Goal: Task Accomplishment & Management: Manage account settings

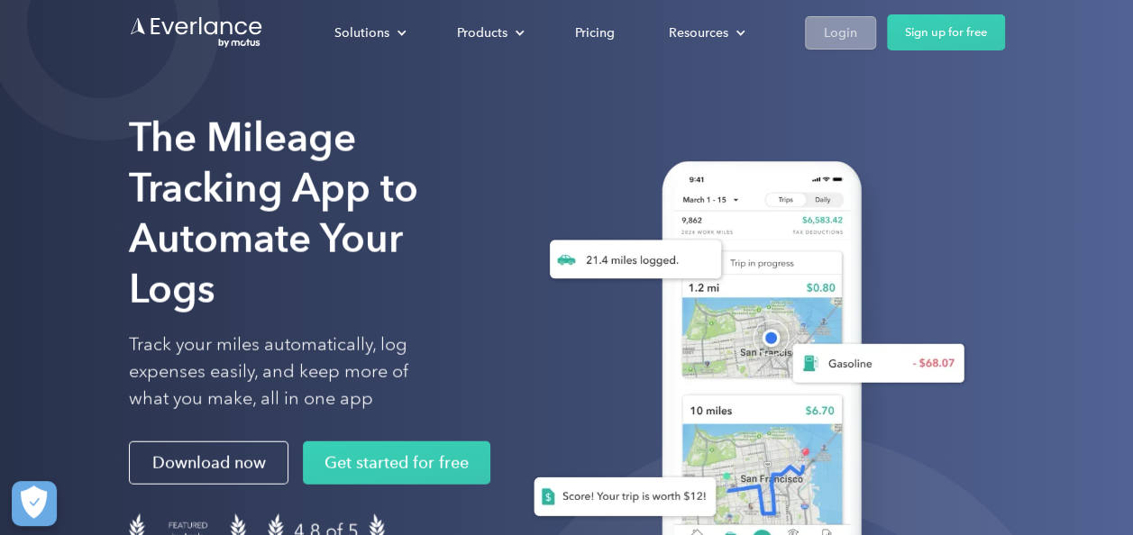
click at [844, 29] on div "Login" at bounding box center [840, 33] width 33 height 23
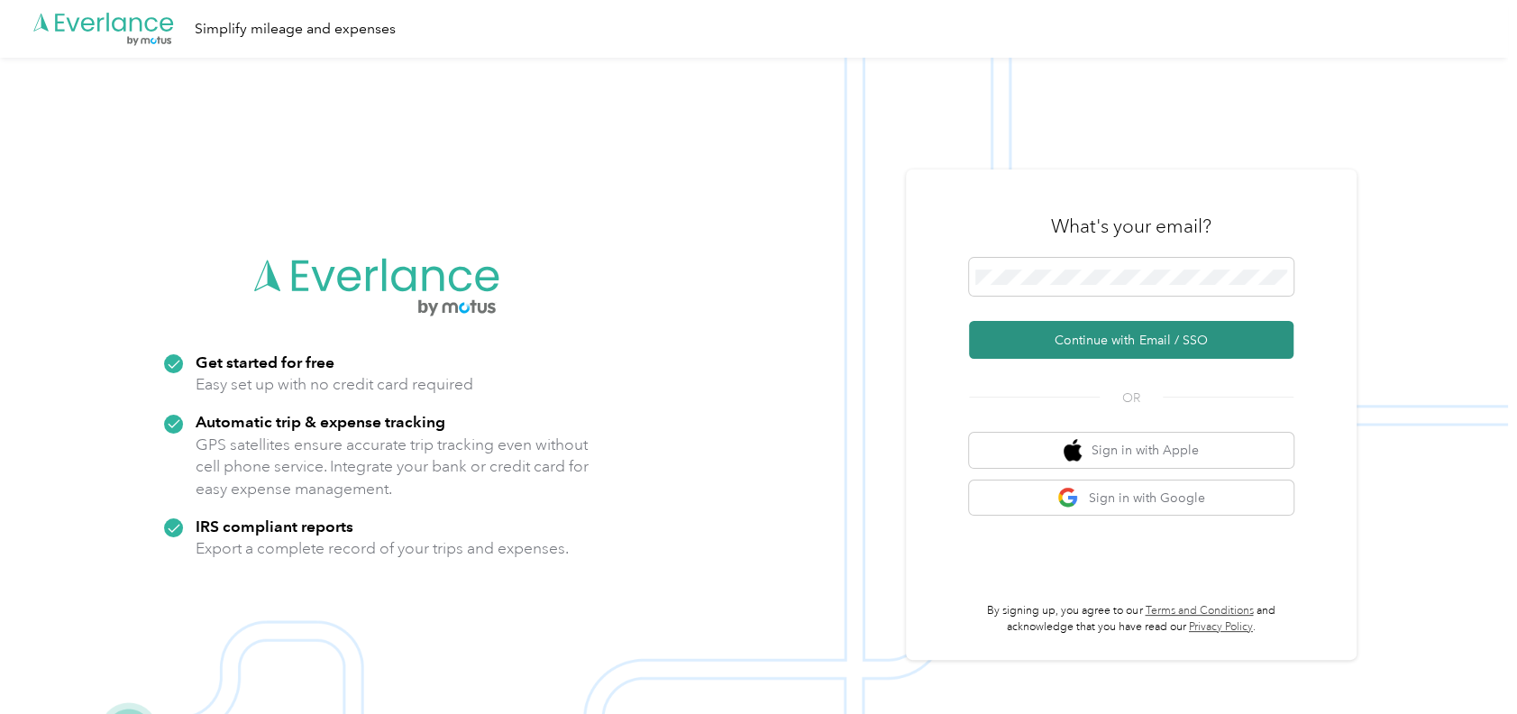
click at [1100, 342] on button "Continue with Email / SSO" at bounding box center [1131, 340] width 324 height 38
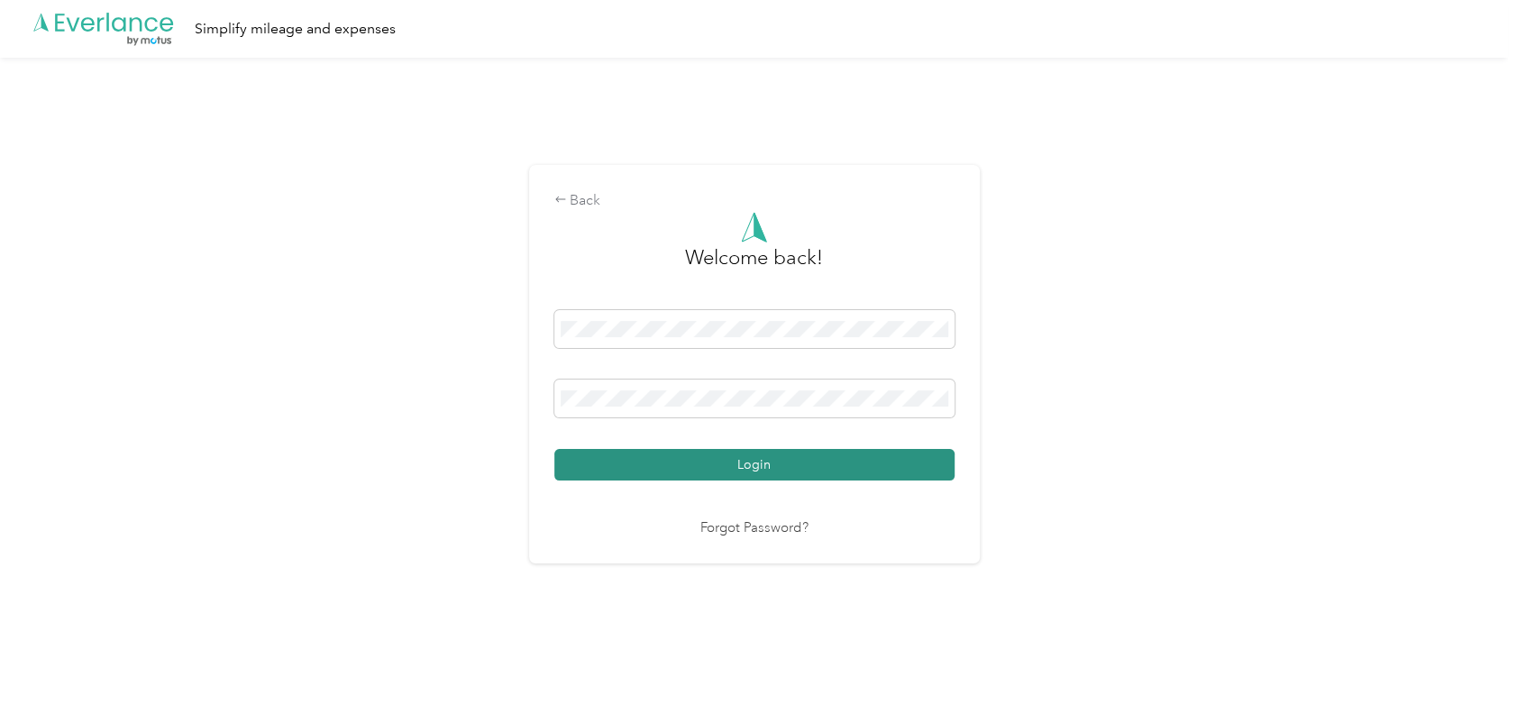
click at [642, 461] on button "Login" at bounding box center [754, 465] width 400 height 32
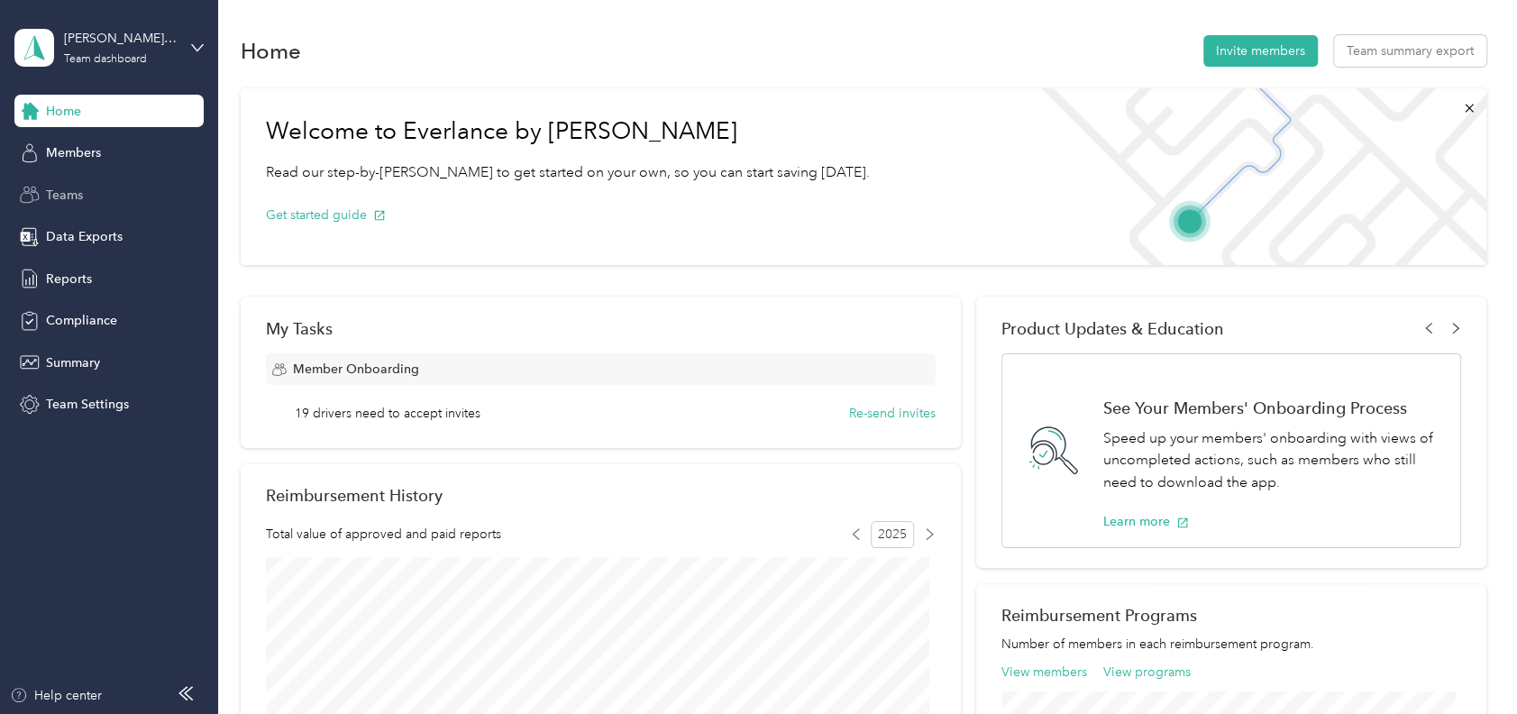
click at [43, 189] on div "Teams" at bounding box center [108, 194] width 189 height 32
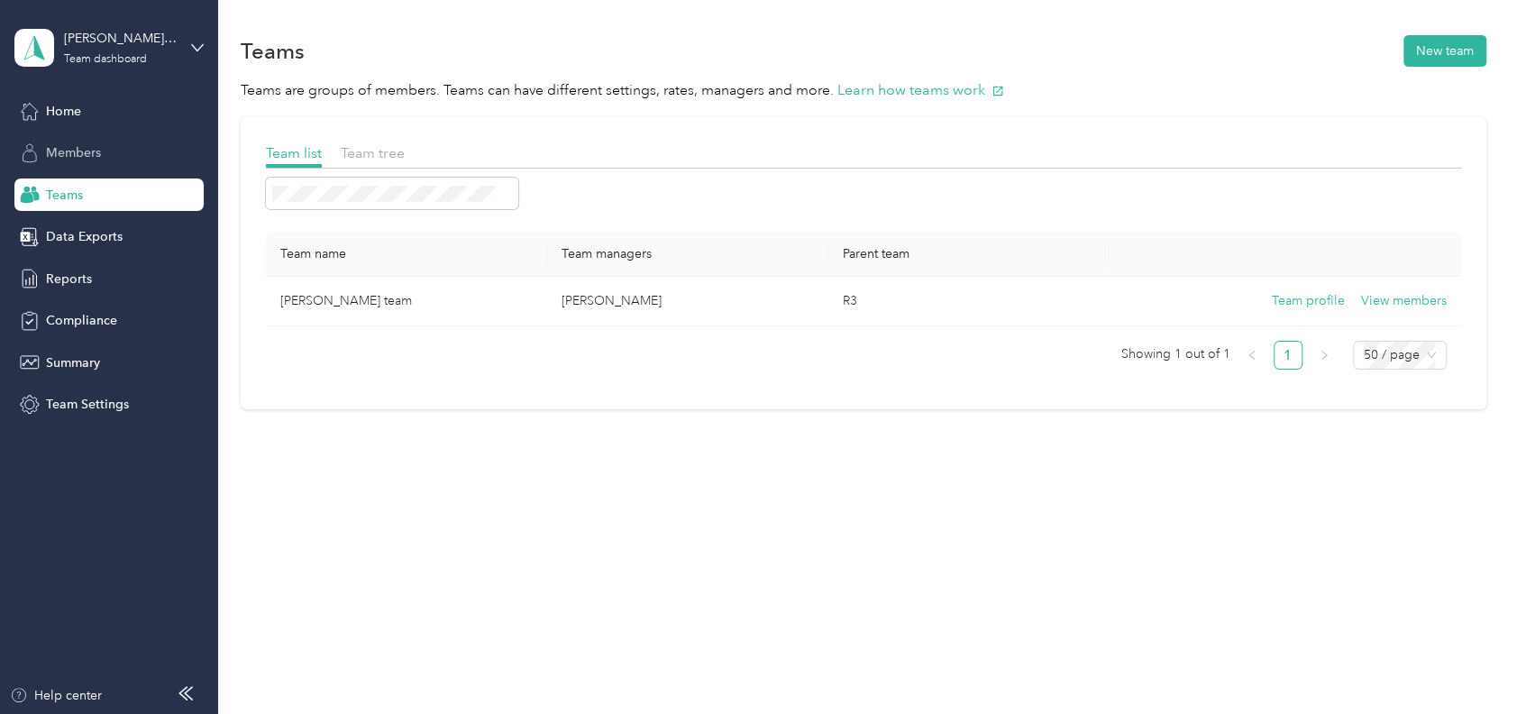
click at [59, 152] on span "Members" at bounding box center [73, 152] width 55 height 19
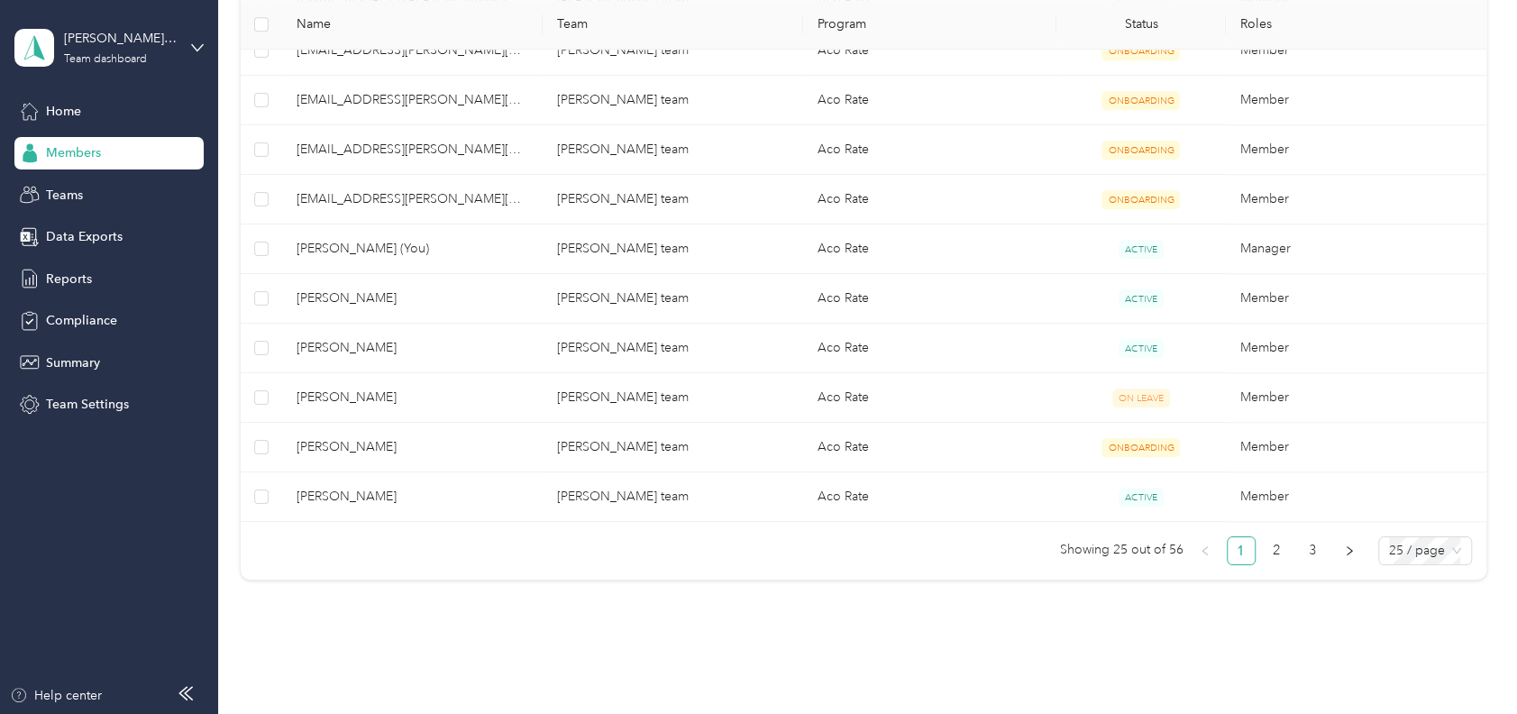
scroll to position [1201, 0]
click at [1266, 545] on link "2" at bounding box center [1277, 548] width 27 height 27
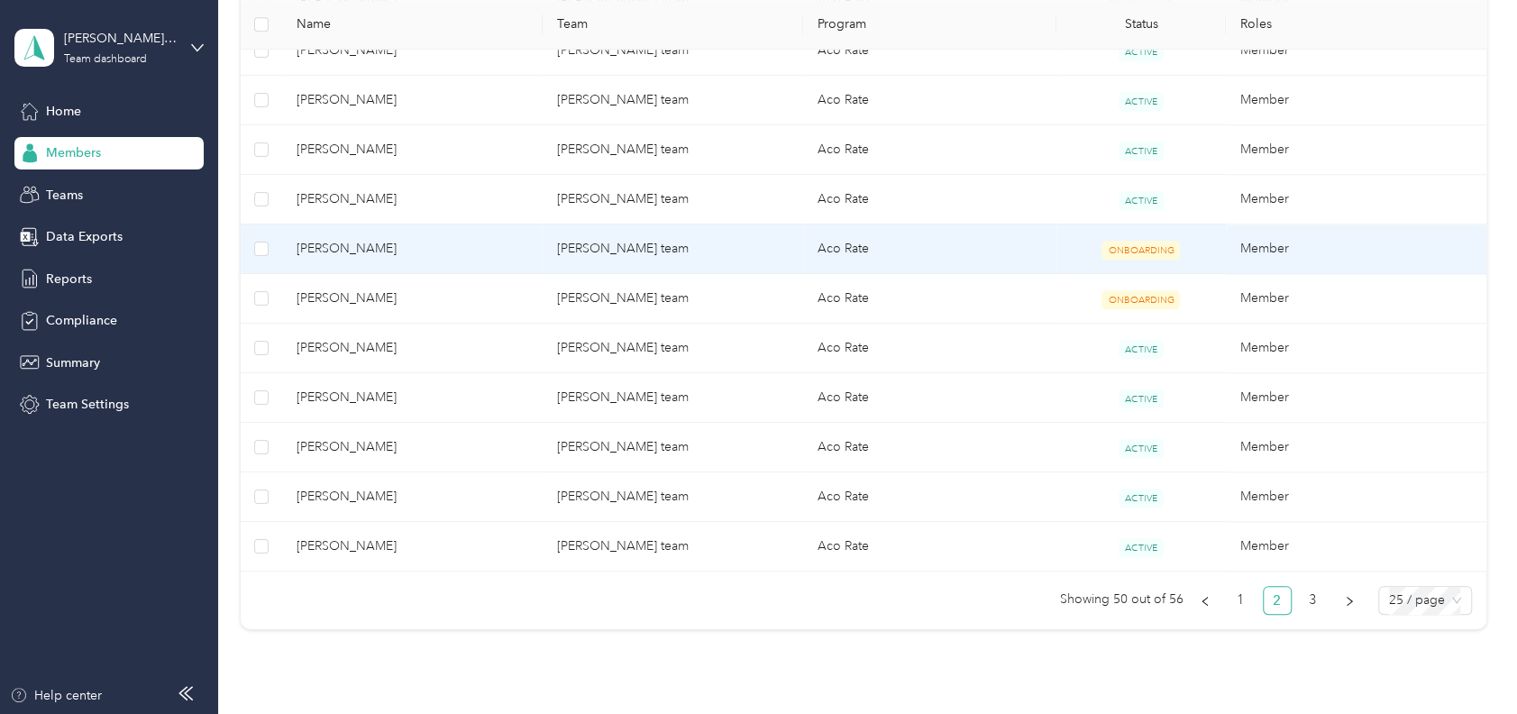
scroll to position [1201, 0]
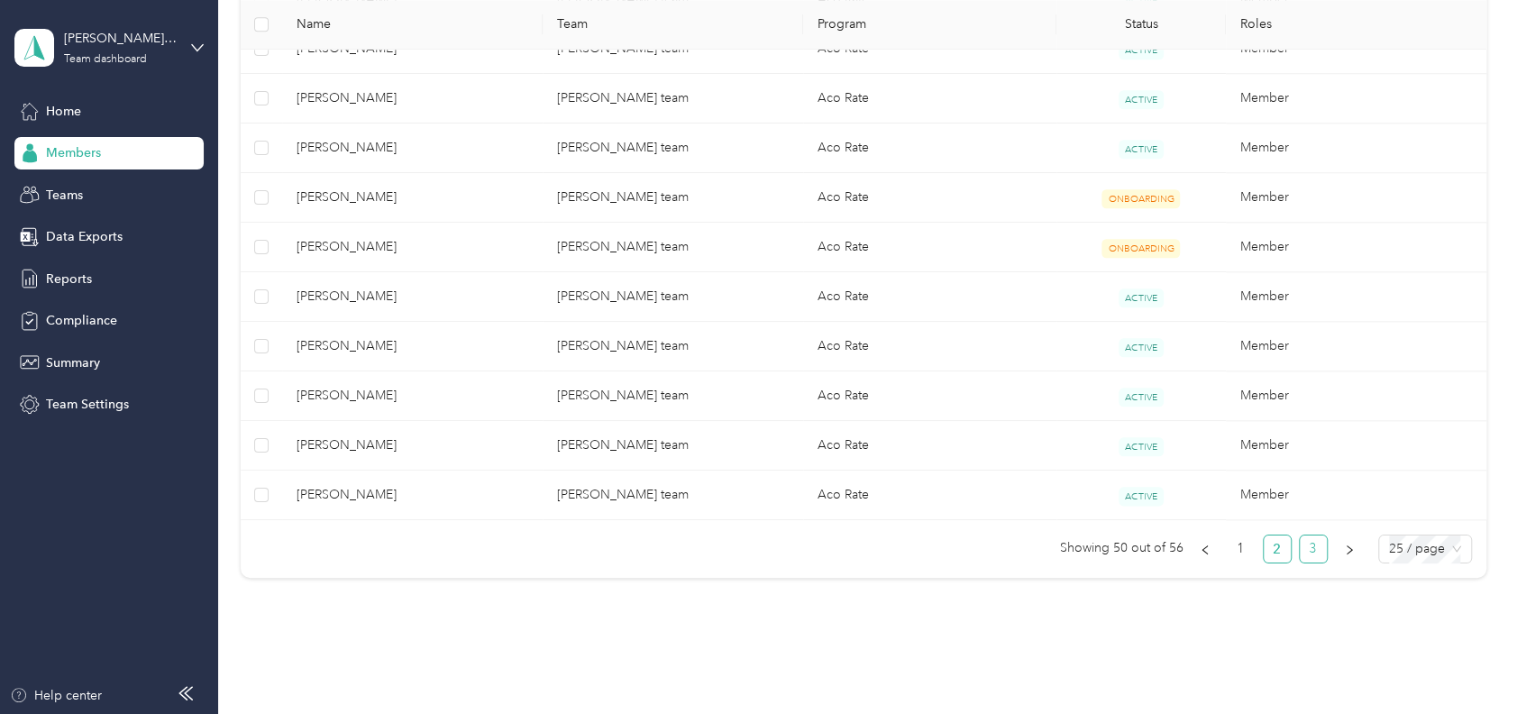
click at [1307, 539] on link "3" at bounding box center [1313, 548] width 27 height 27
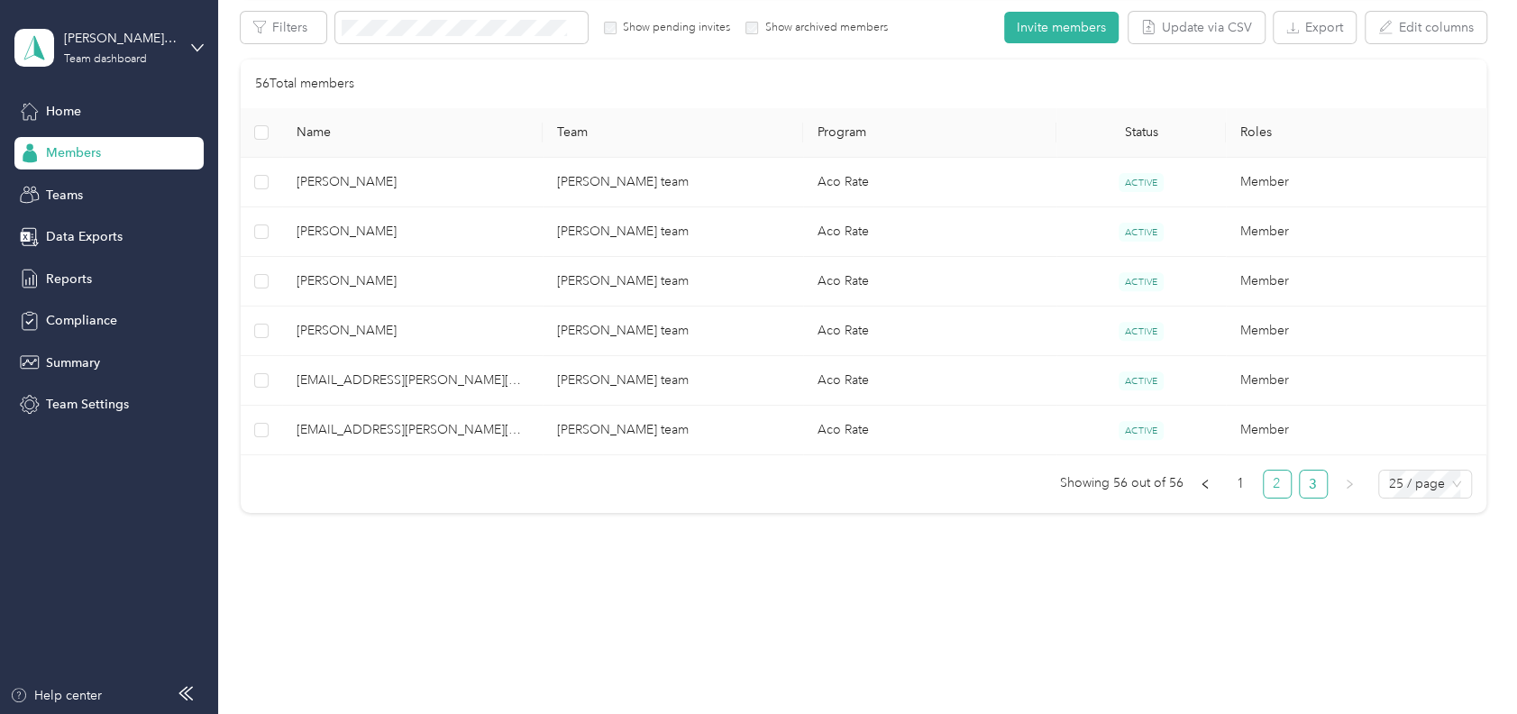
click at [1264, 476] on link "2" at bounding box center [1277, 483] width 27 height 27
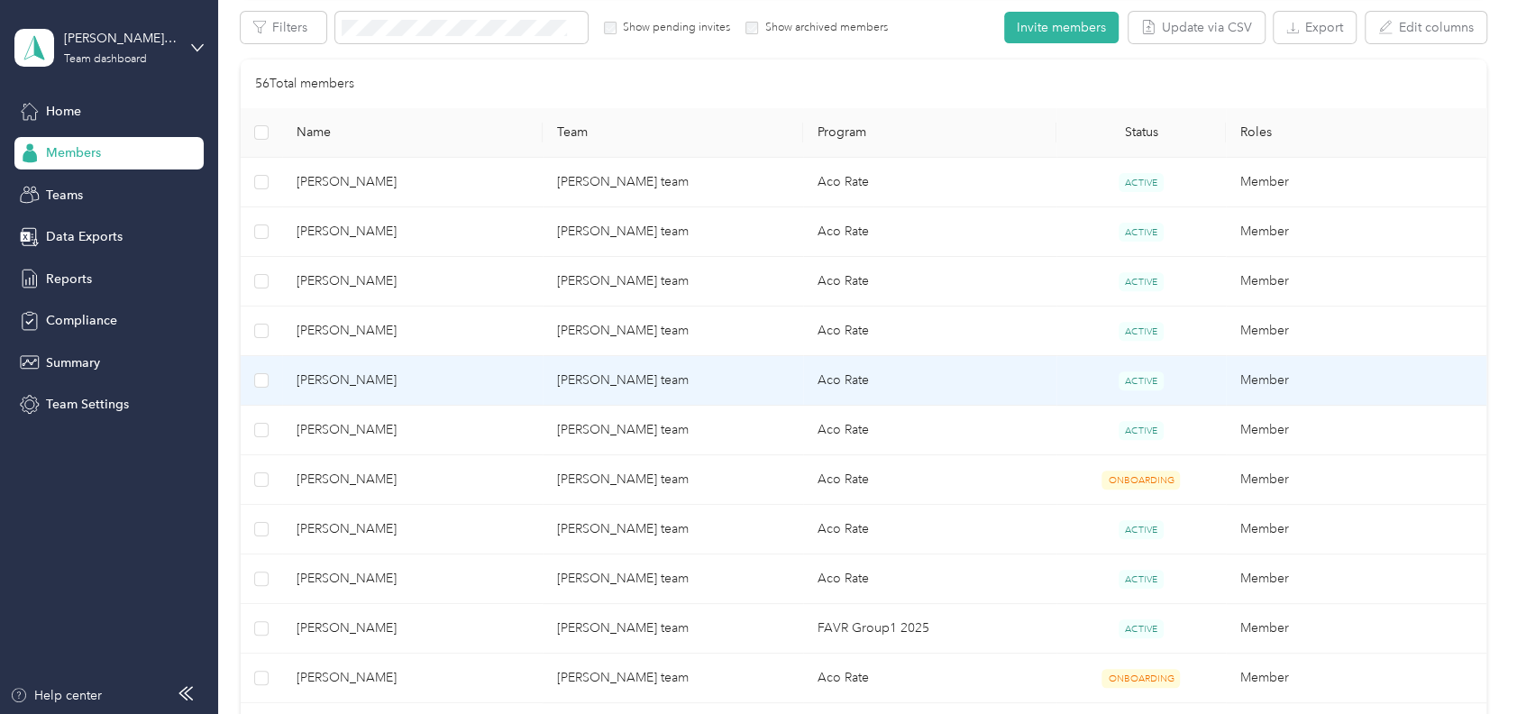
click at [434, 380] on span "[PERSON_NAME]" at bounding box center [413, 380] width 232 height 20
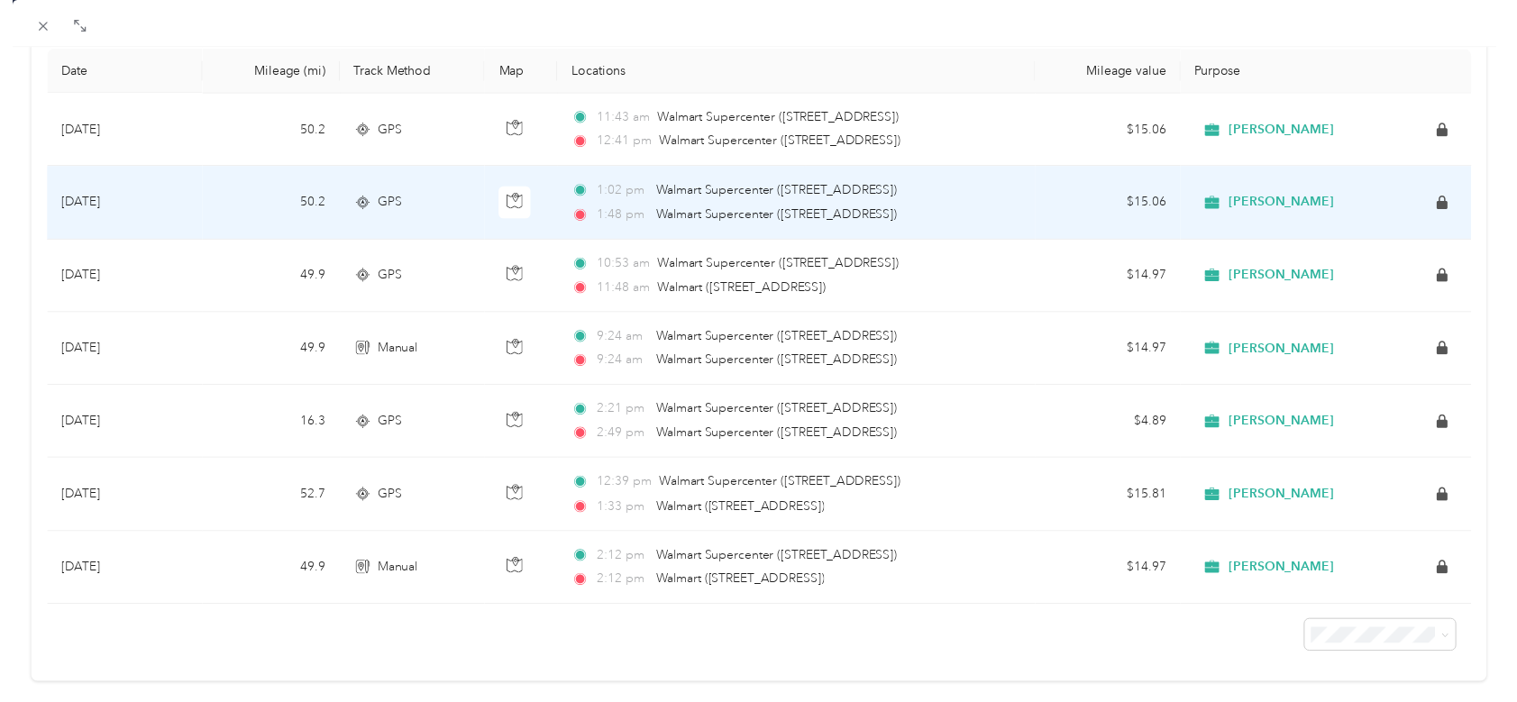
scroll to position [244, 0]
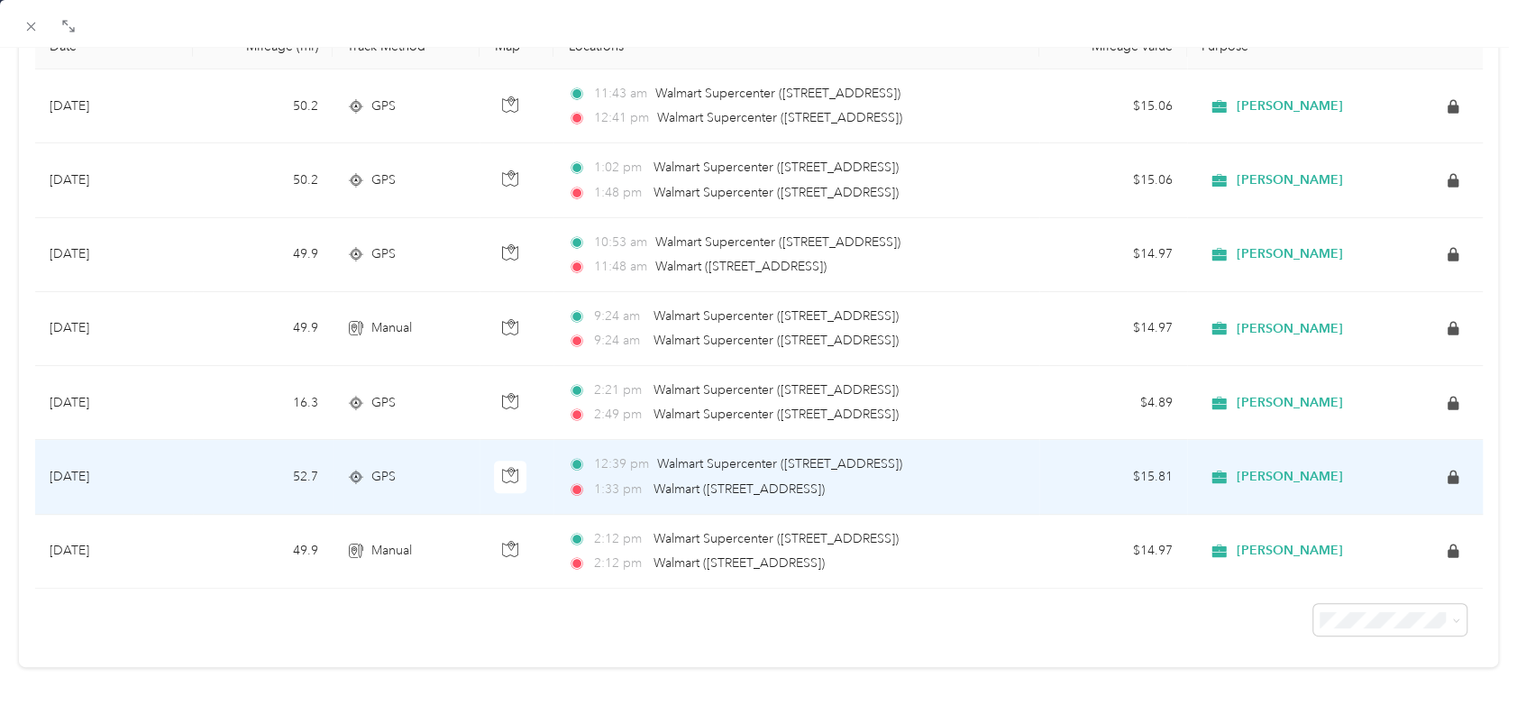
click at [753, 456] on span "Walmart Supercenter ([STREET_ADDRESS])" at bounding box center [779, 463] width 245 height 15
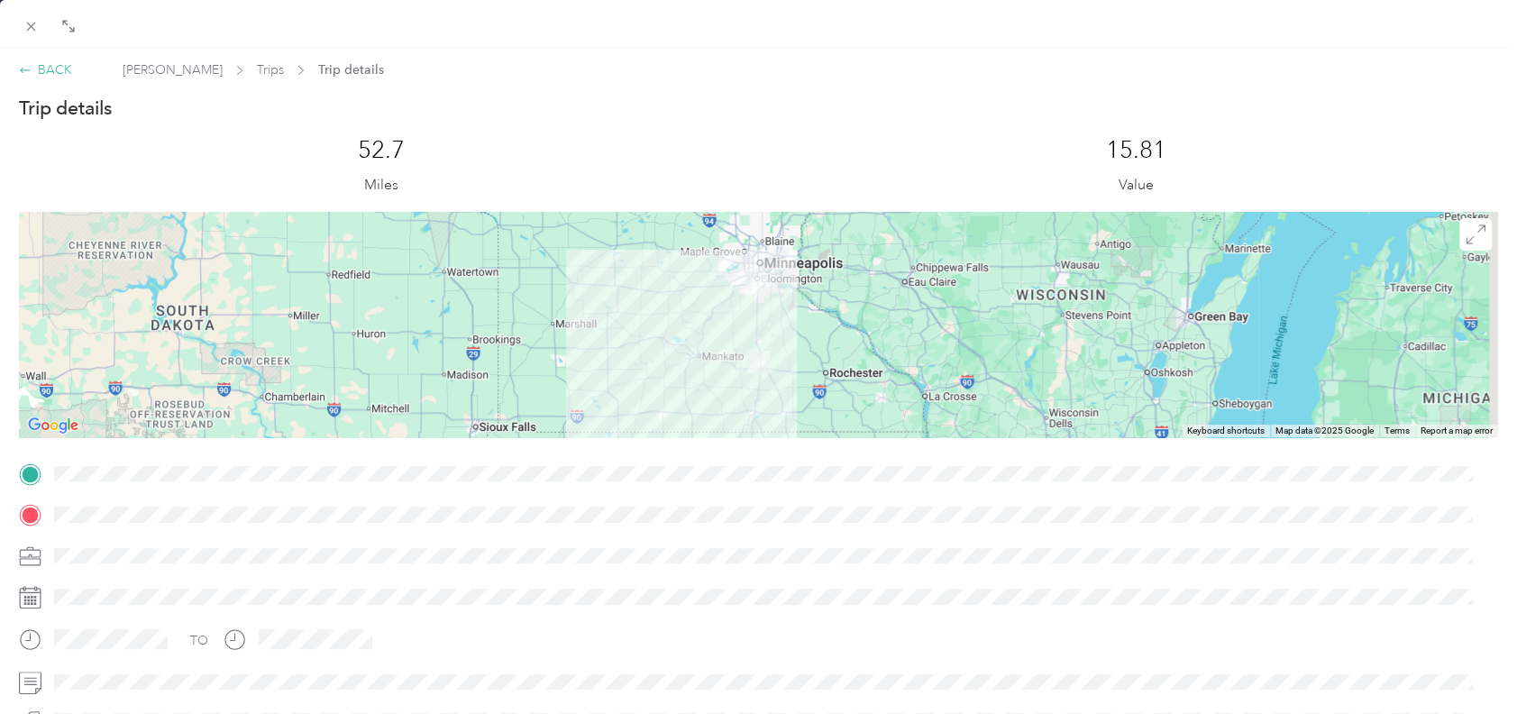
click at [54, 65] on div "BACK" at bounding box center [45, 69] width 53 height 19
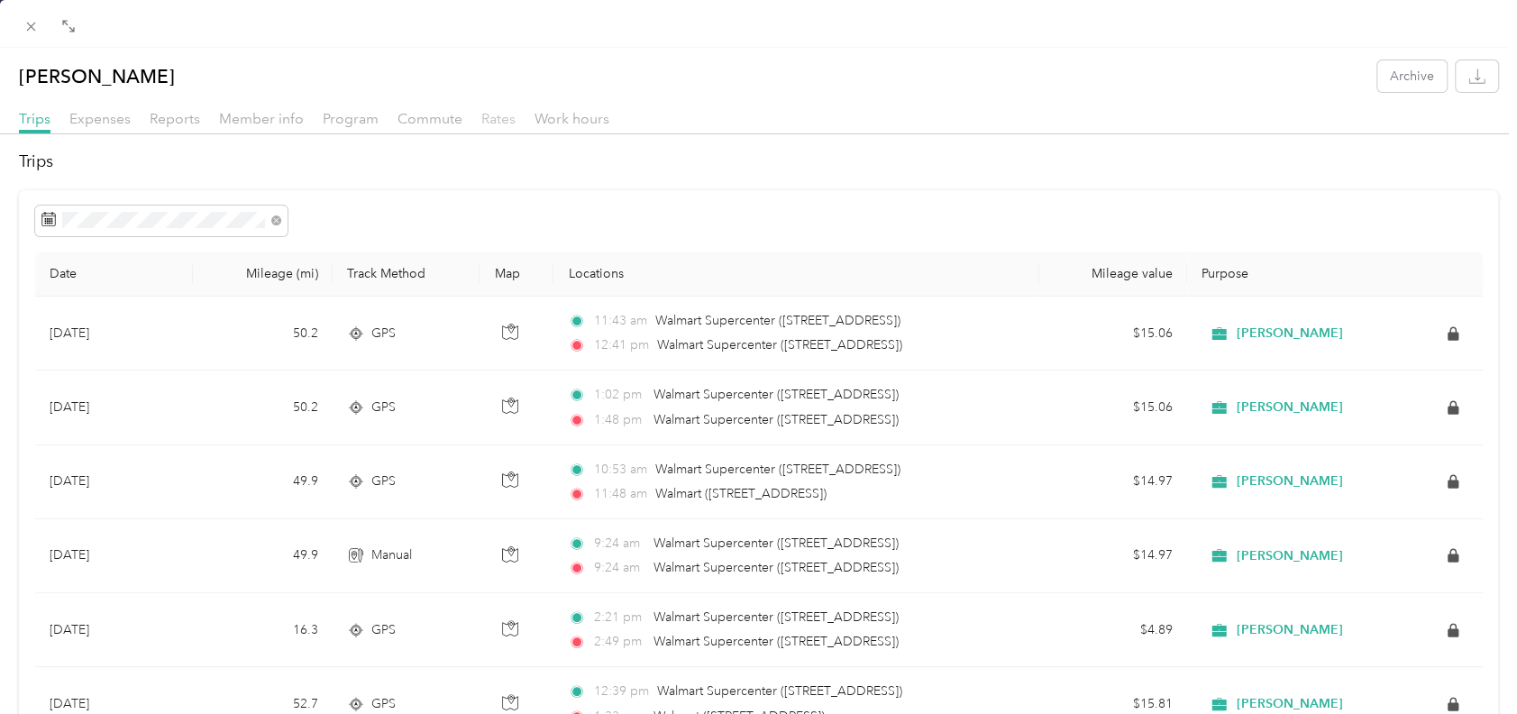
click at [499, 114] on span "Rates" at bounding box center [498, 118] width 34 height 17
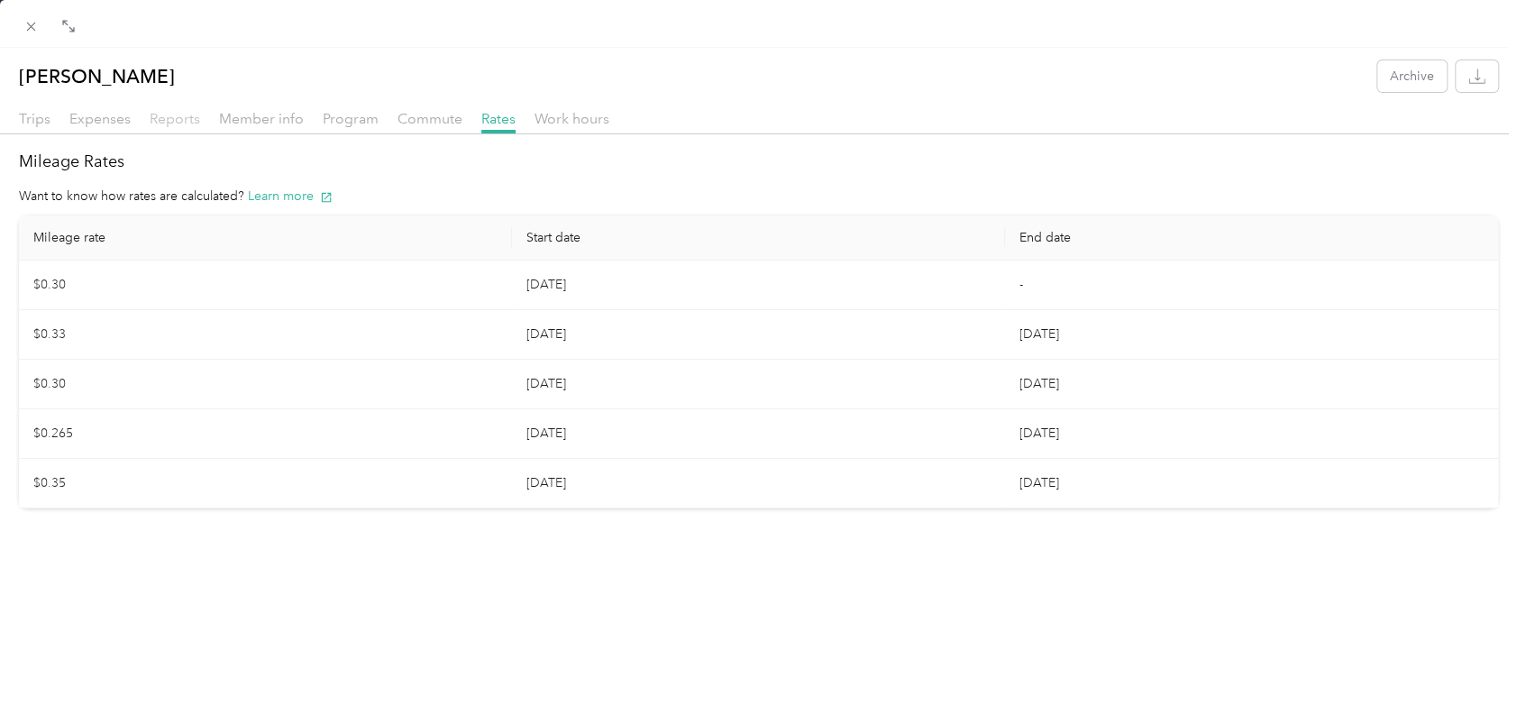
click at [170, 115] on span "Reports" at bounding box center [175, 118] width 50 height 17
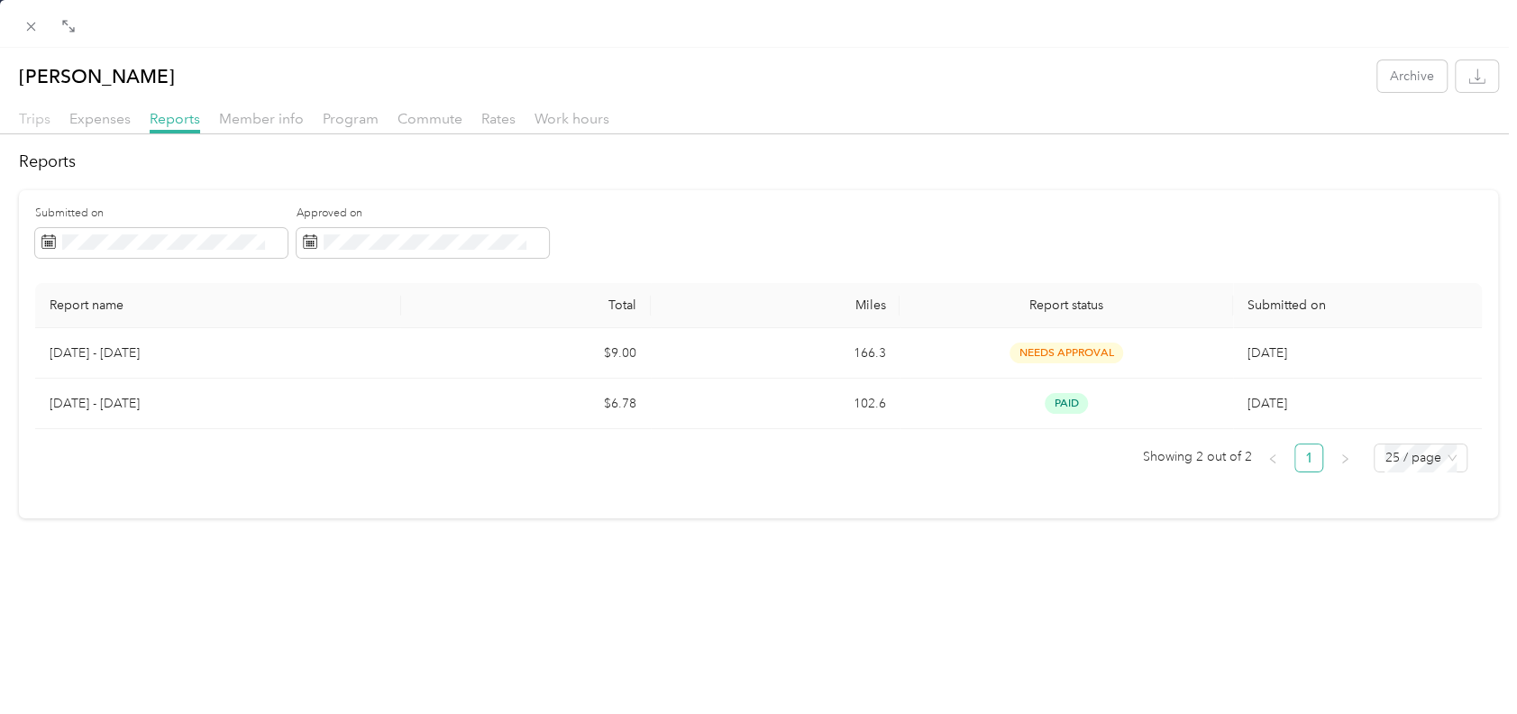
click at [41, 112] on span "Trips" at bounding box center [35, 118] width 32 height 17
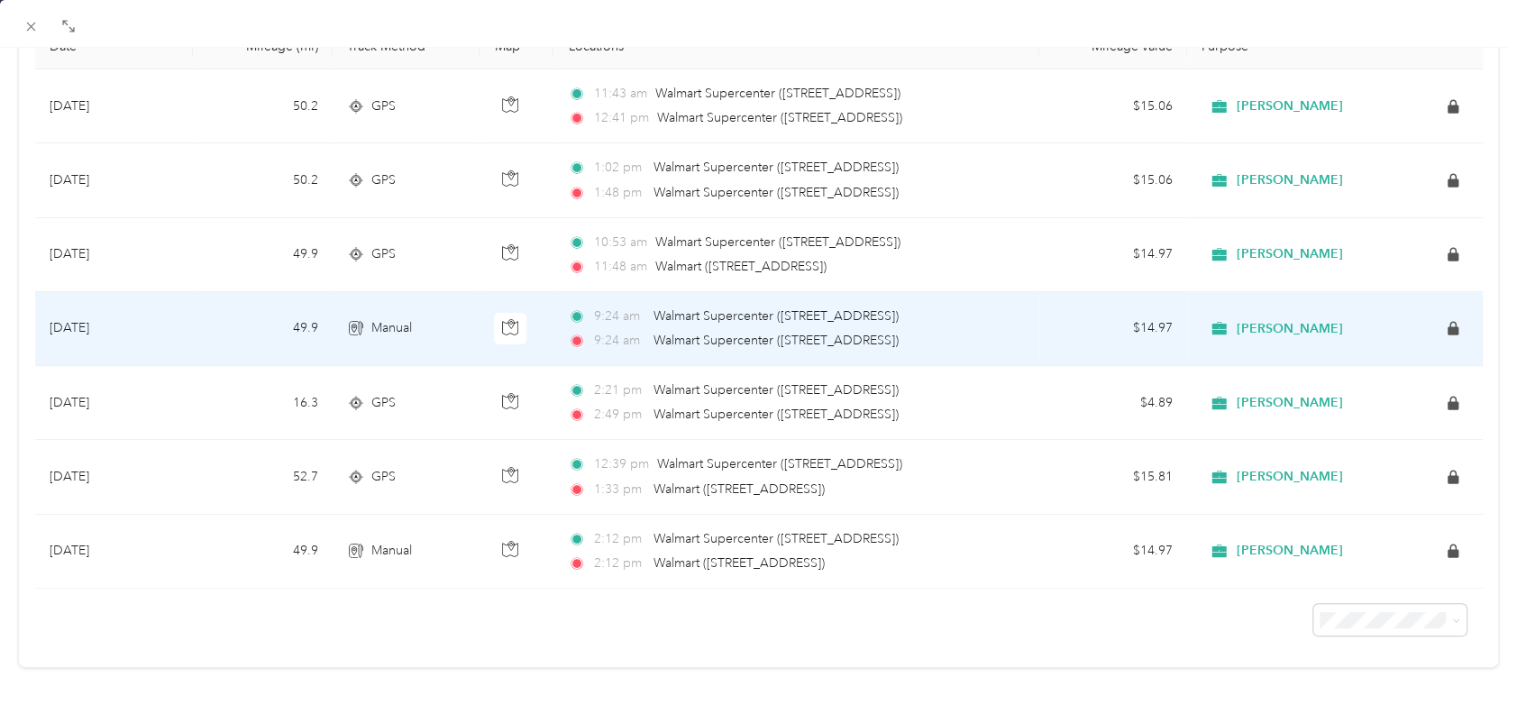
scroll to position [244, 0]
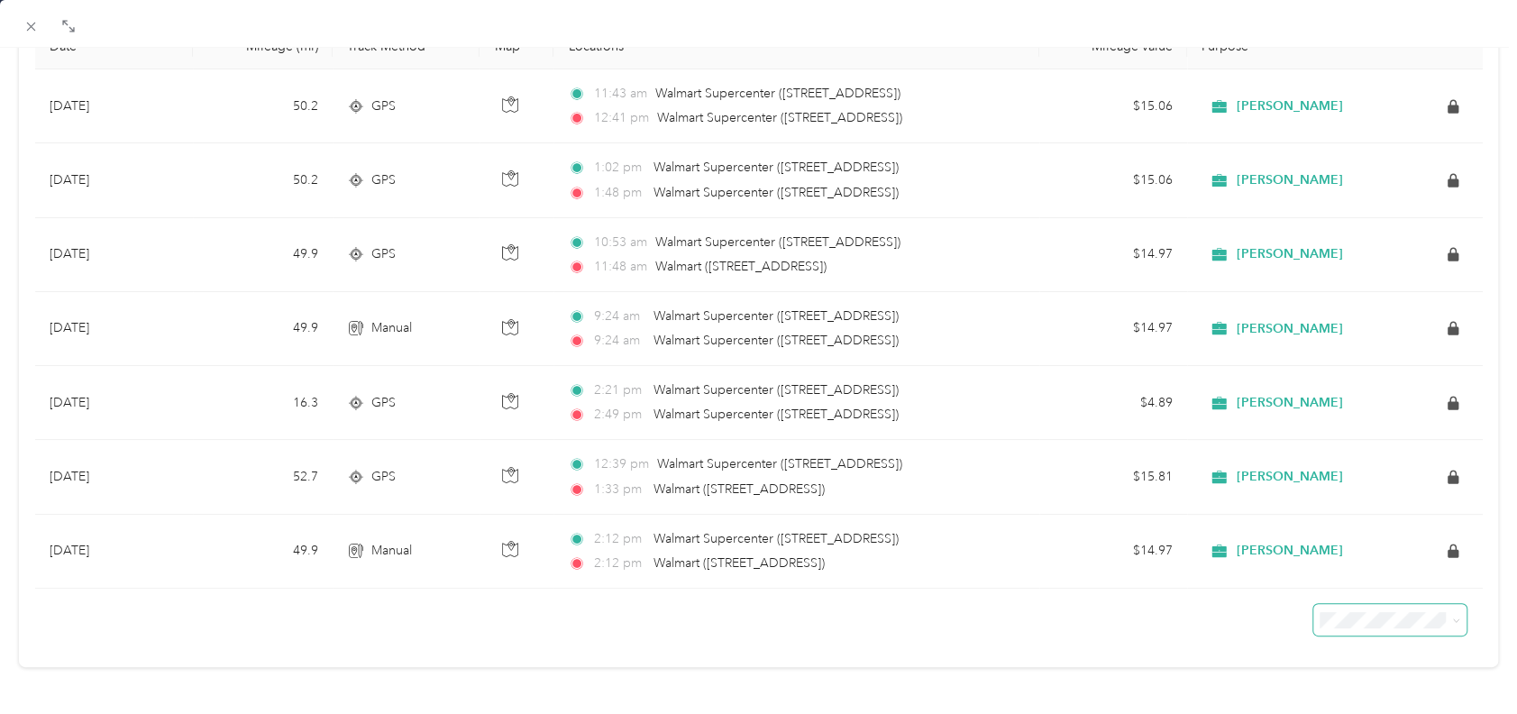
click at [1453, 619] on icon at bounding box center [1455, 621] width 5 height 4
click at [1358, 562] on span "100 per load" at bounding box center [1344, 568] width 74 height 15
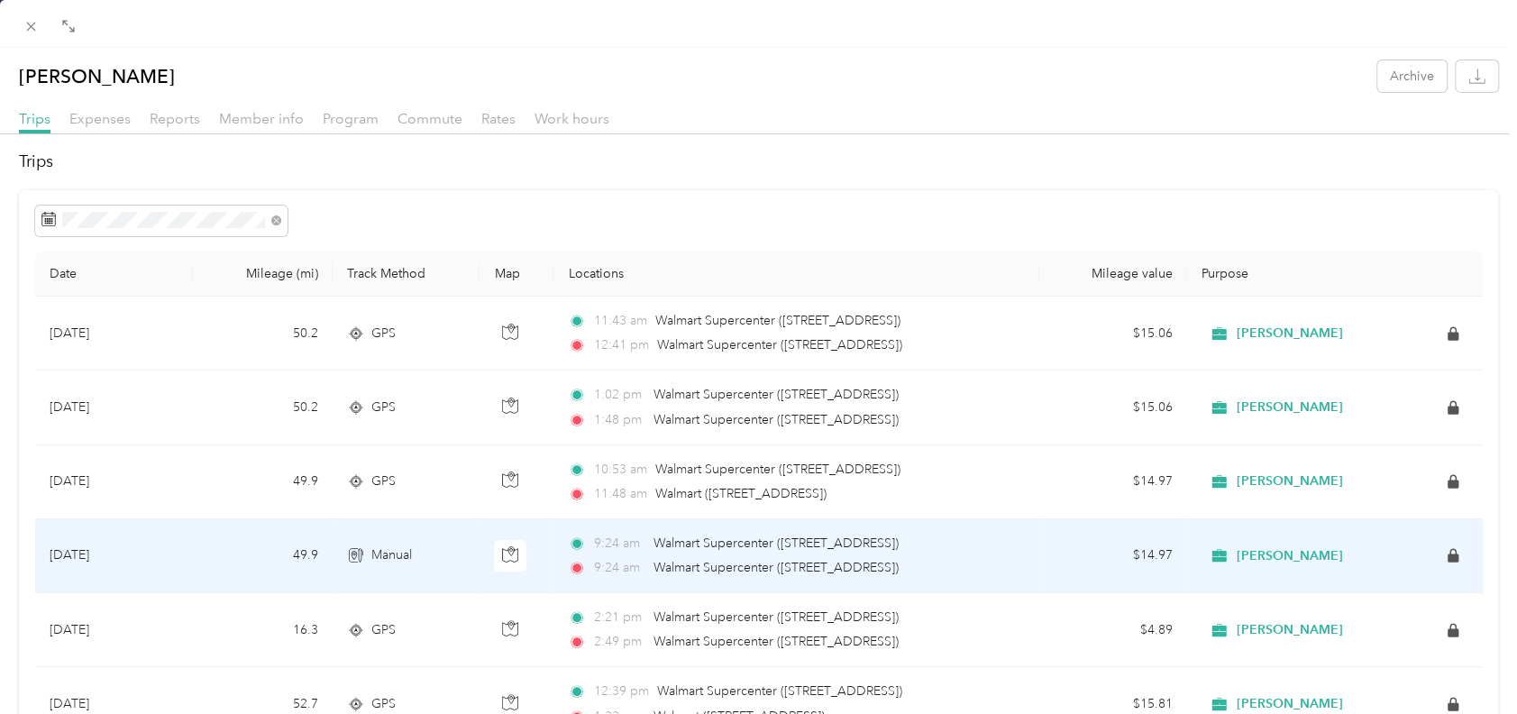
scroll to position [120, 0]
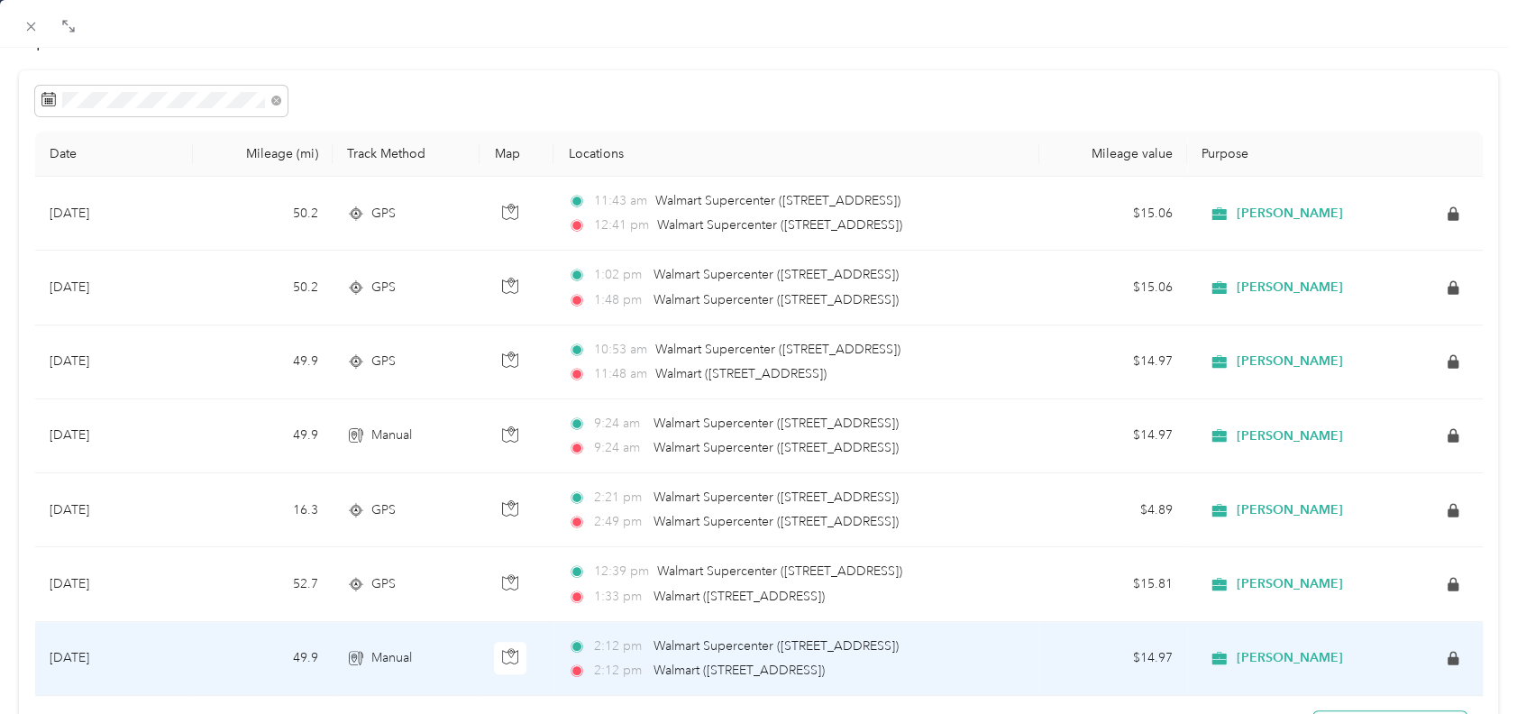
click at [701, 643] on span "Walmart Supercenter ([STREET_ADDRESS])" at bounding box center [775, 645] width 245 height 15
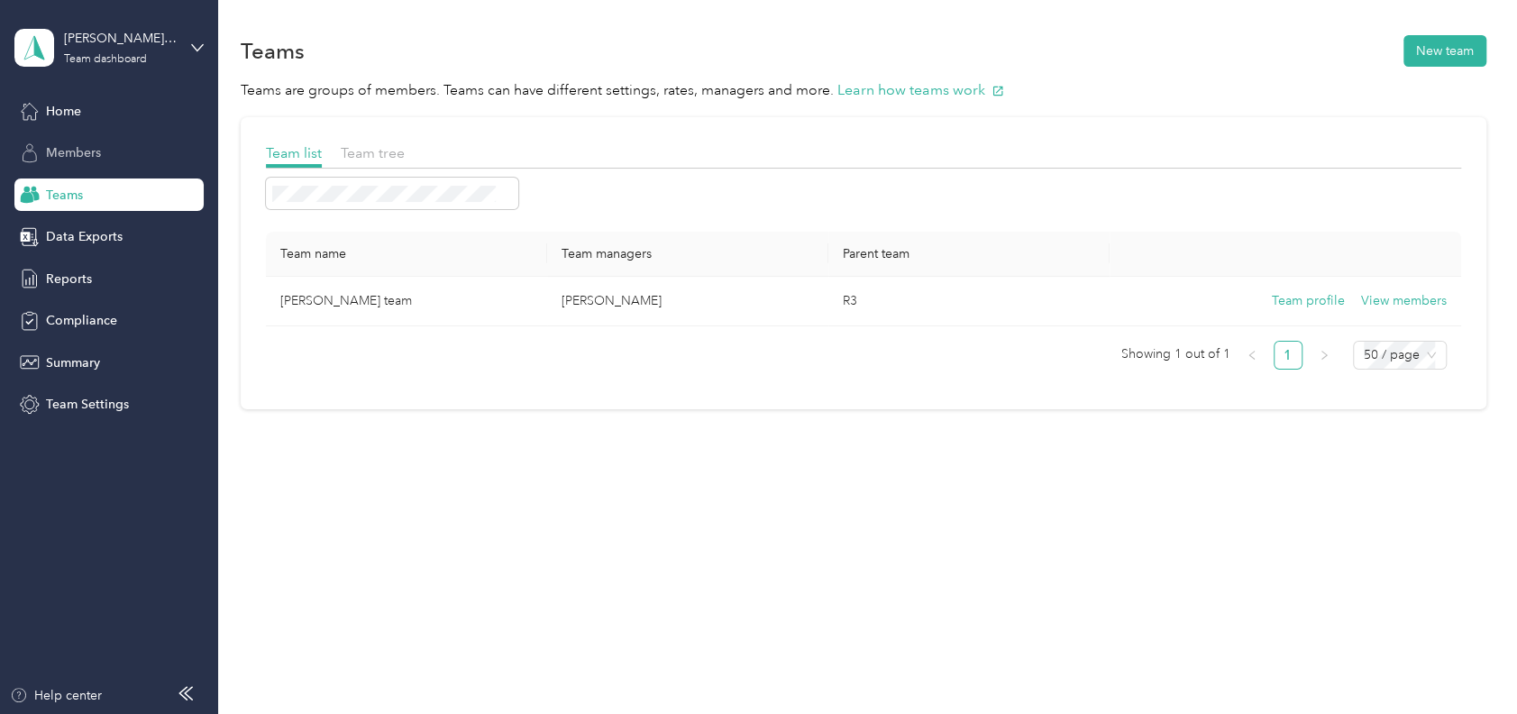
click at [92, 154] on span "Members" at bounding box center [73, 152] width 55 height 19
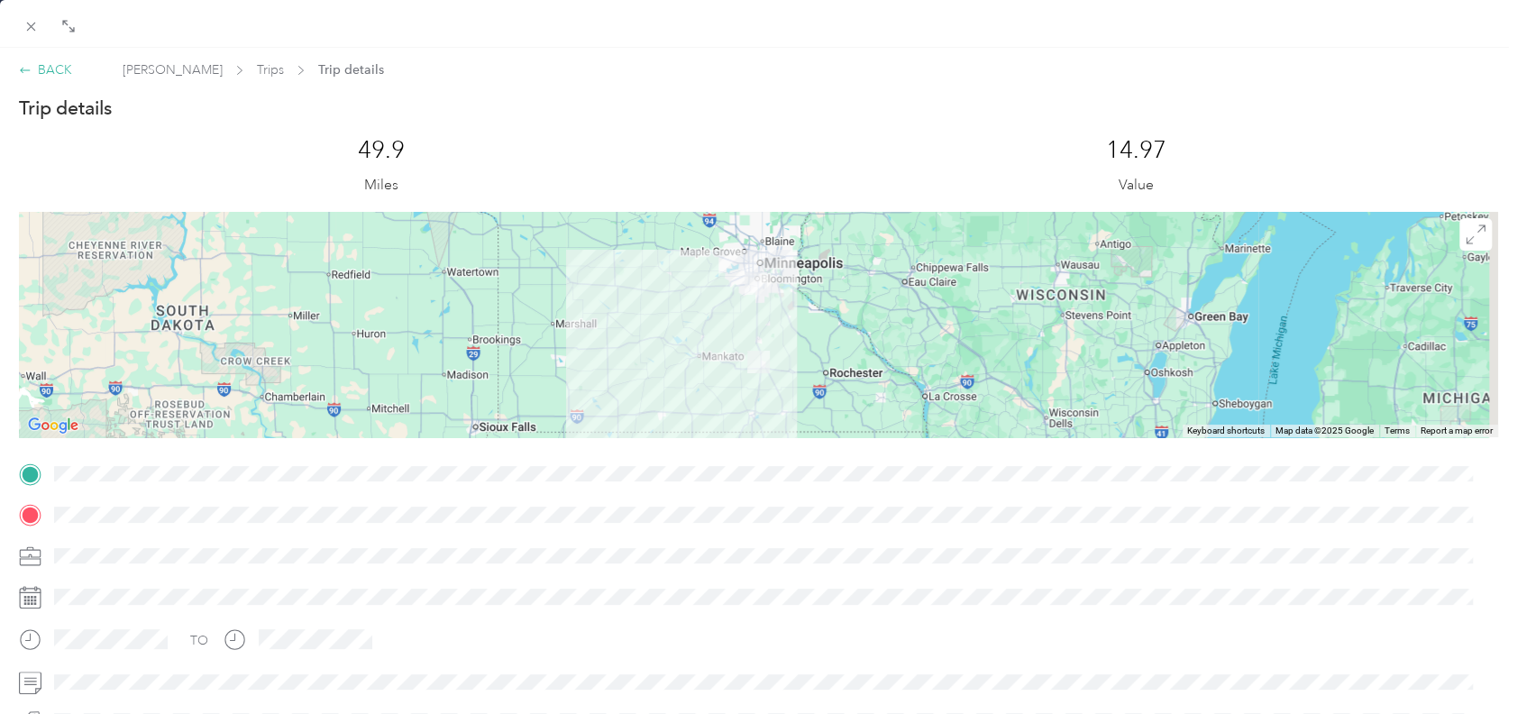
click at [50, 67] on div "BACK" at bounding box center [45, 69] width 53 height 19
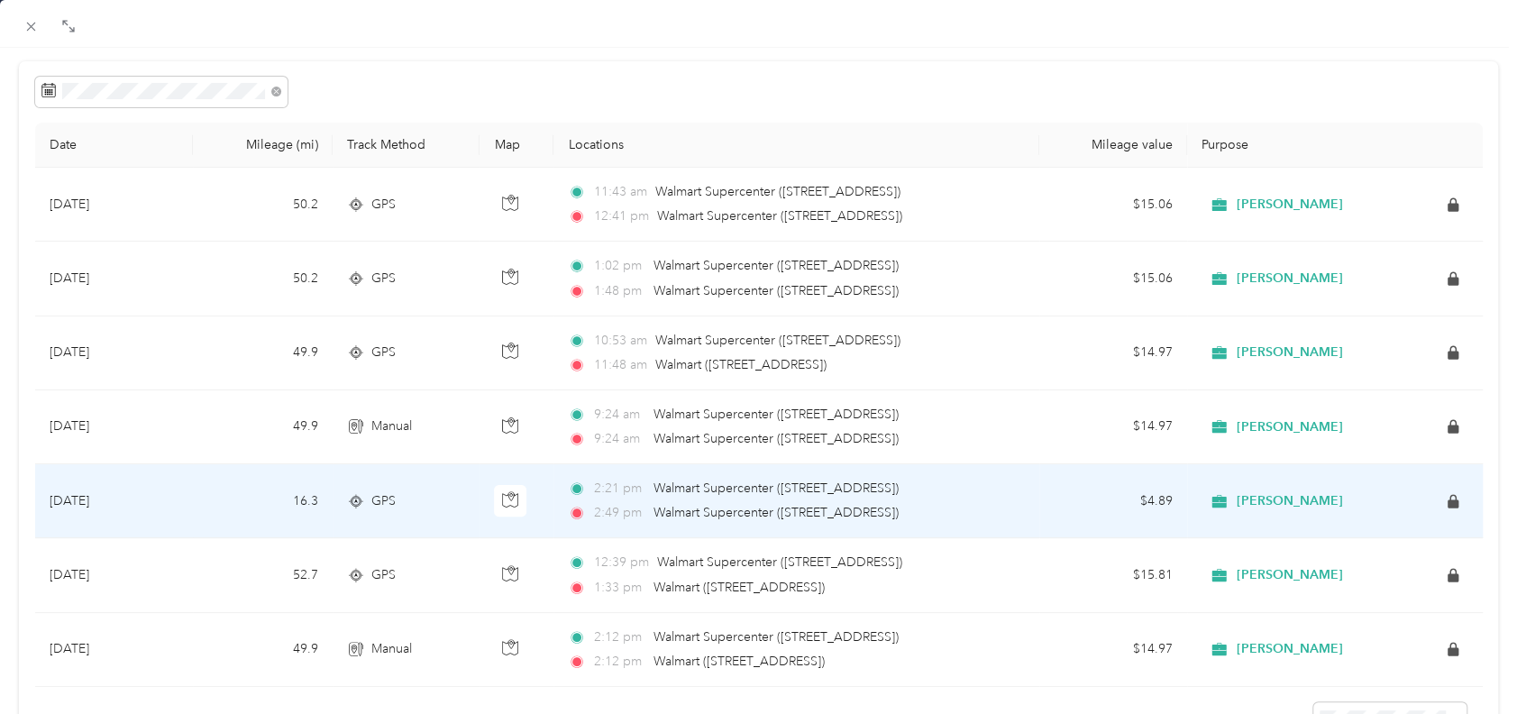
scroll to position [244, 0]
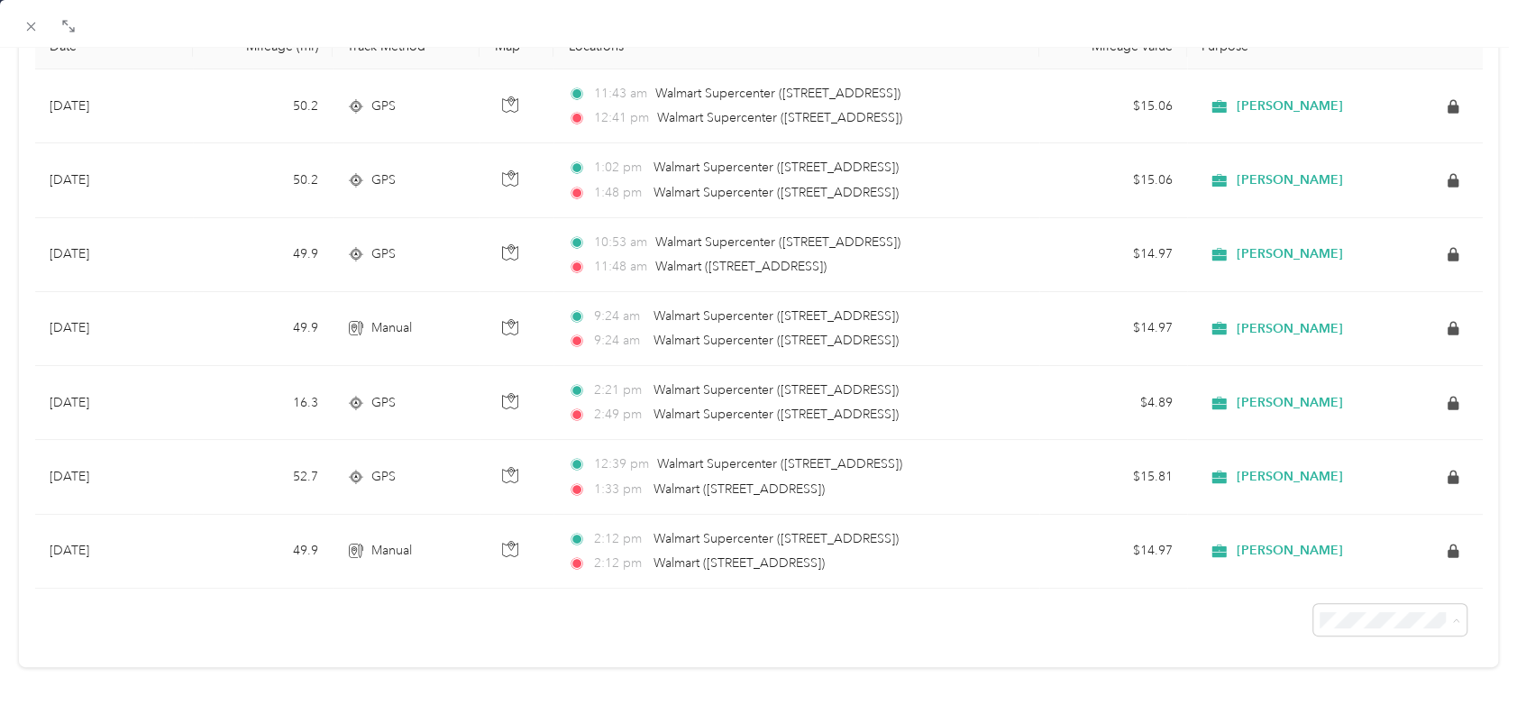
click at [1343, 503] on div "25 per load" at bounding box center [1371, 505] width 128 height 19
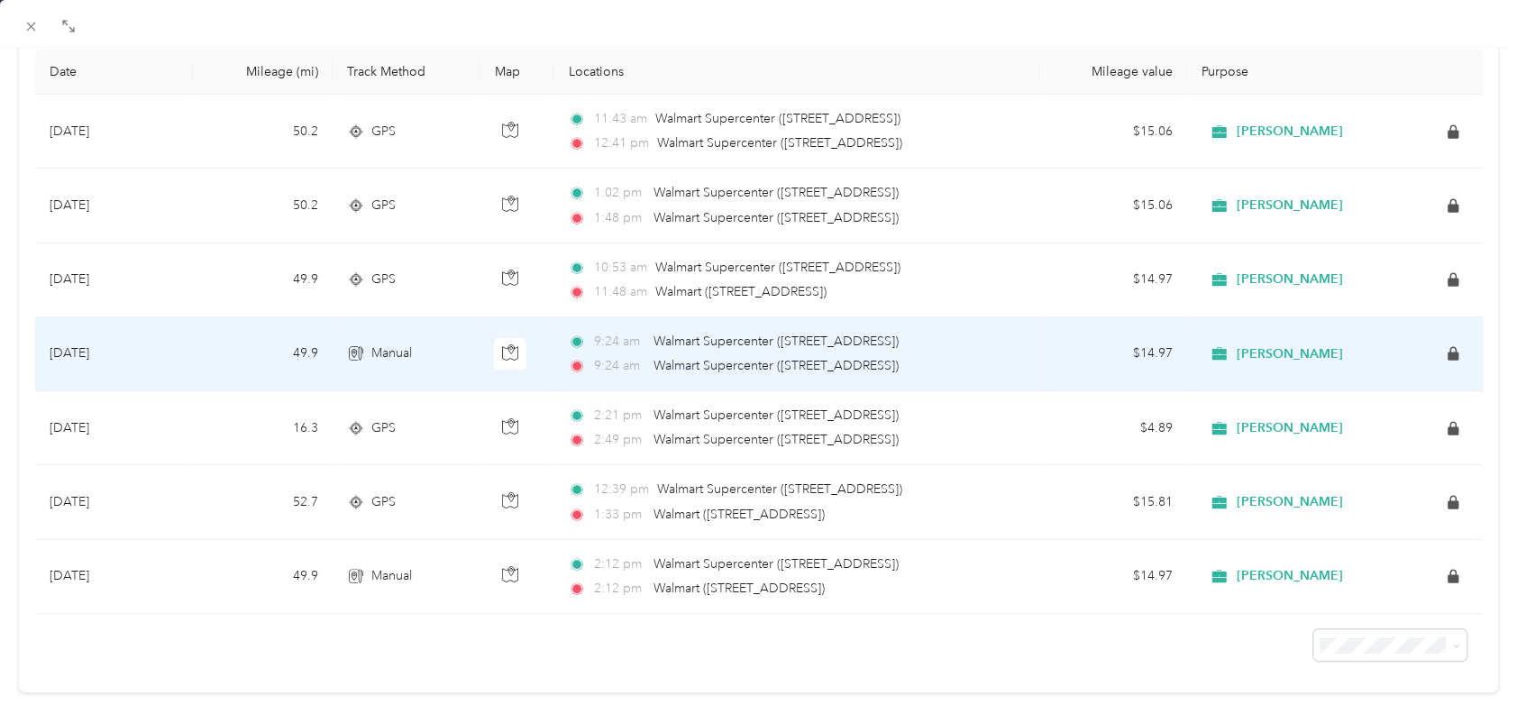
scroll to position [240, 0]
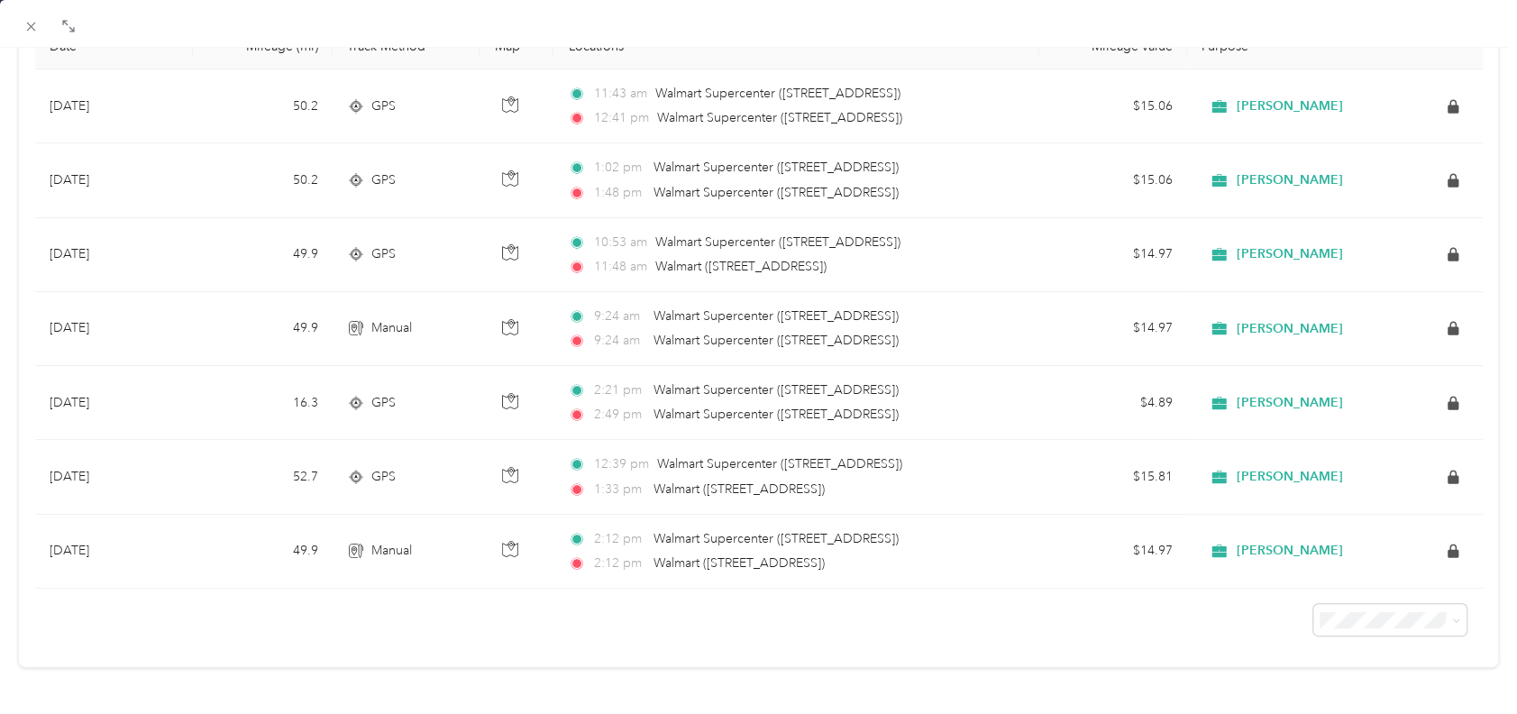
click at [1337, 562] on div "100 per load" at bounding box center [1371, 565] width 128 height 19
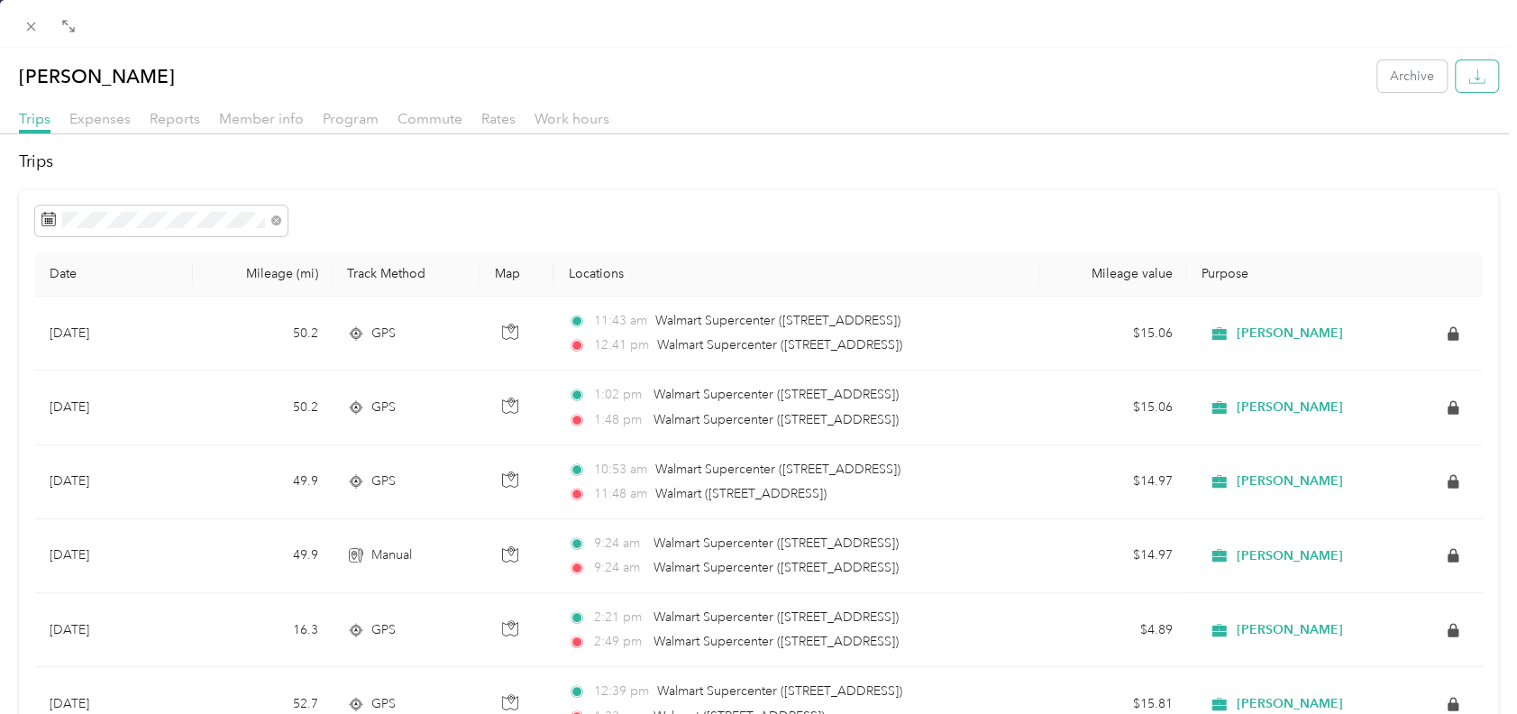
click at [1468, 76] on icon "button" at bounding box center [1476, 76] width 17 height 17
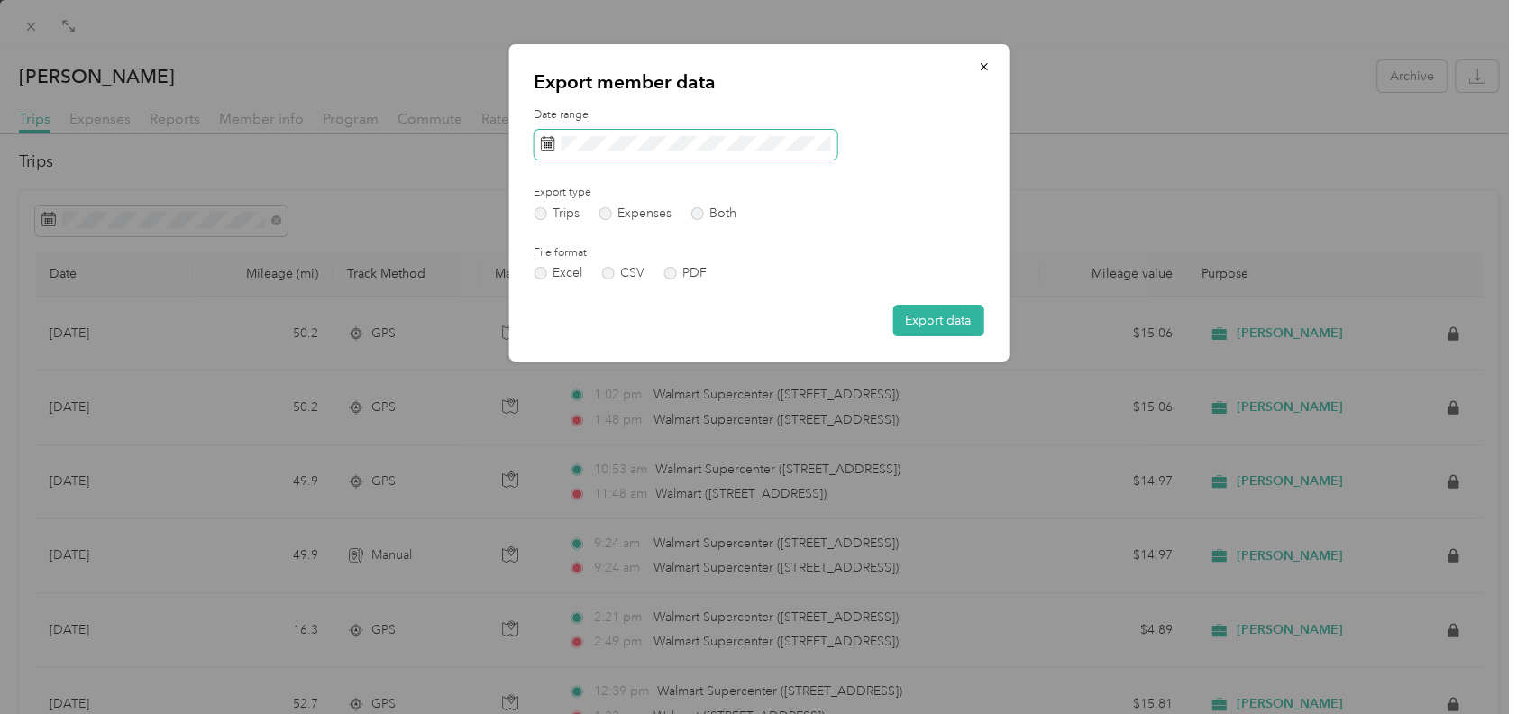
click at [548, 144] on rect at bounding box center [548, 145] width 2 height 2
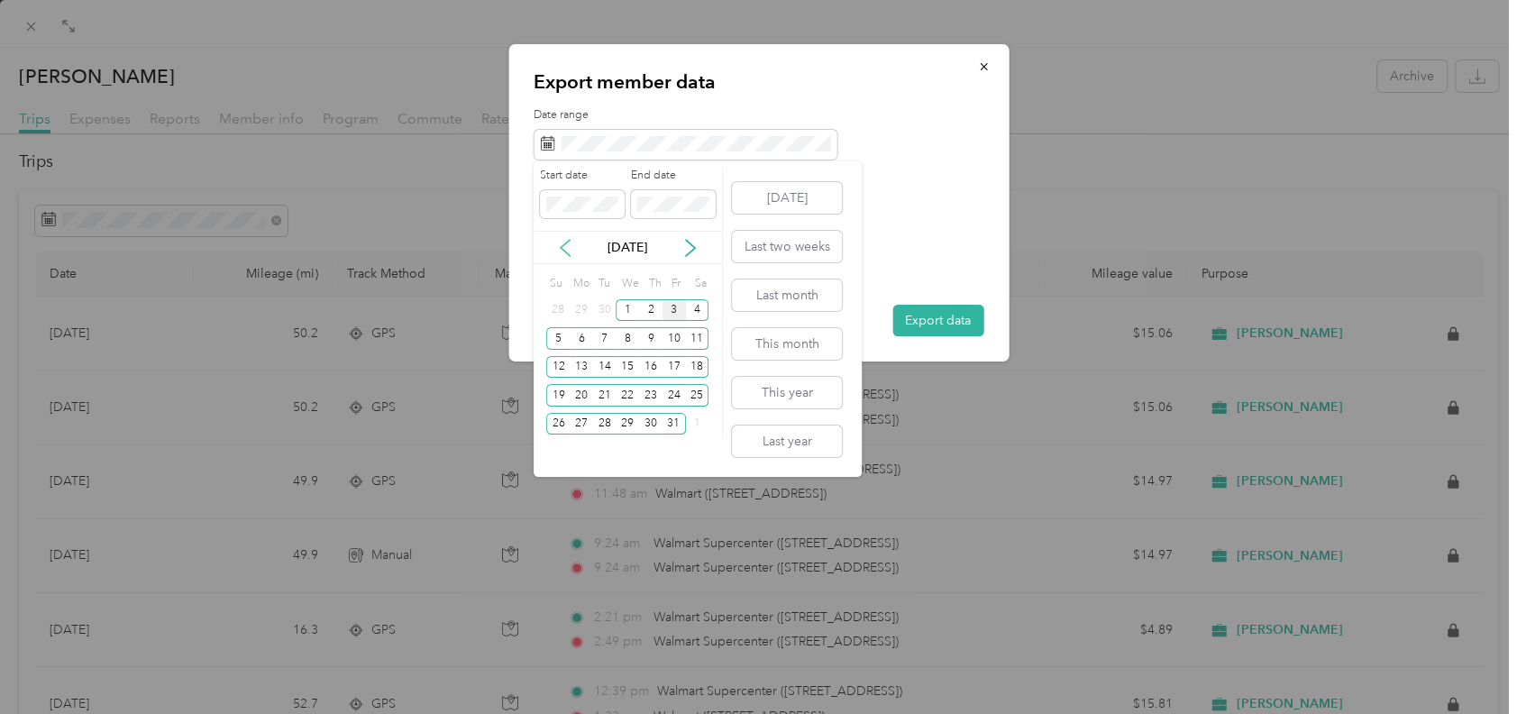
click at [568, 255] on icon at bounding box center [565, 248] width 18 height 18
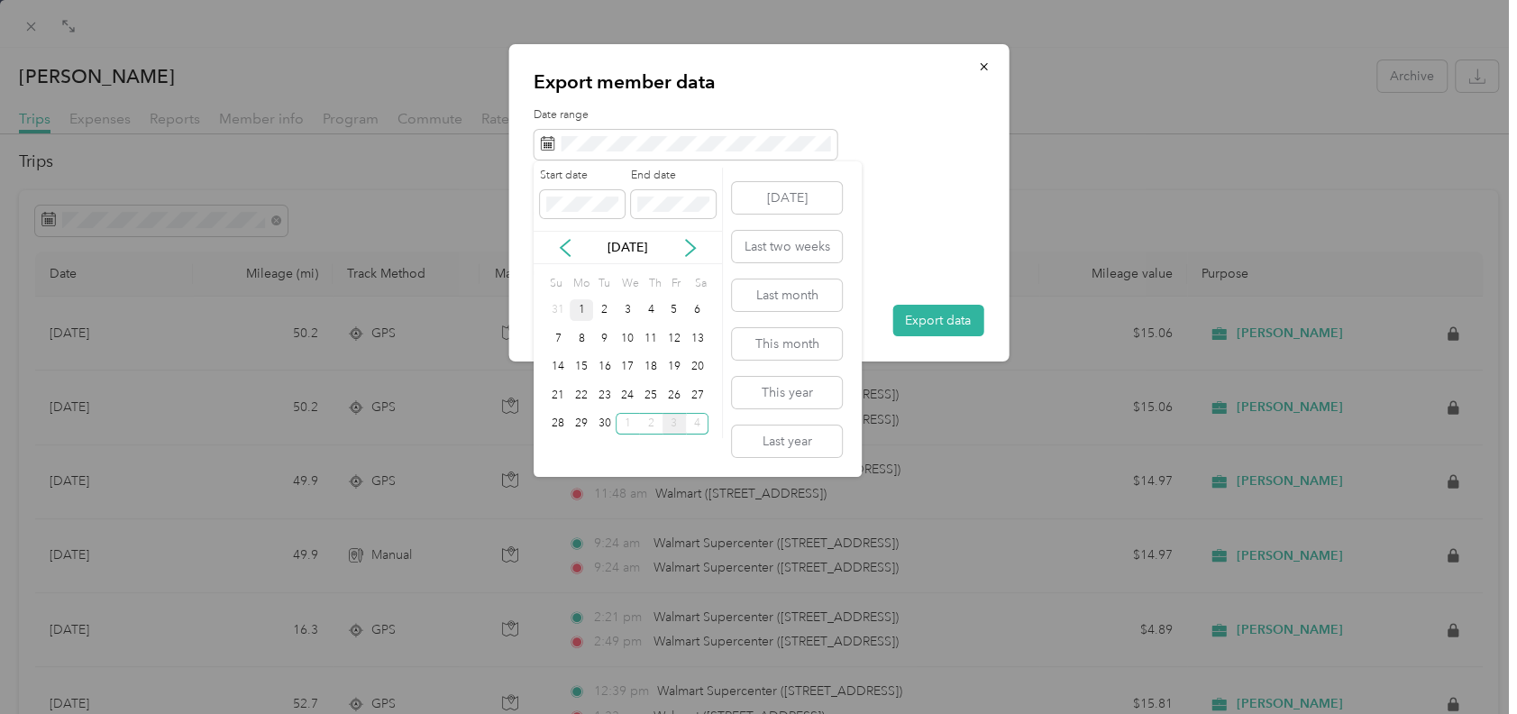
click at [581, 311] on div "1" at bounding box center [581, 310] width 23 height 23
click at [794, 195] on button "[DATE]" at bounding box center [787, 198] width 110 height 32
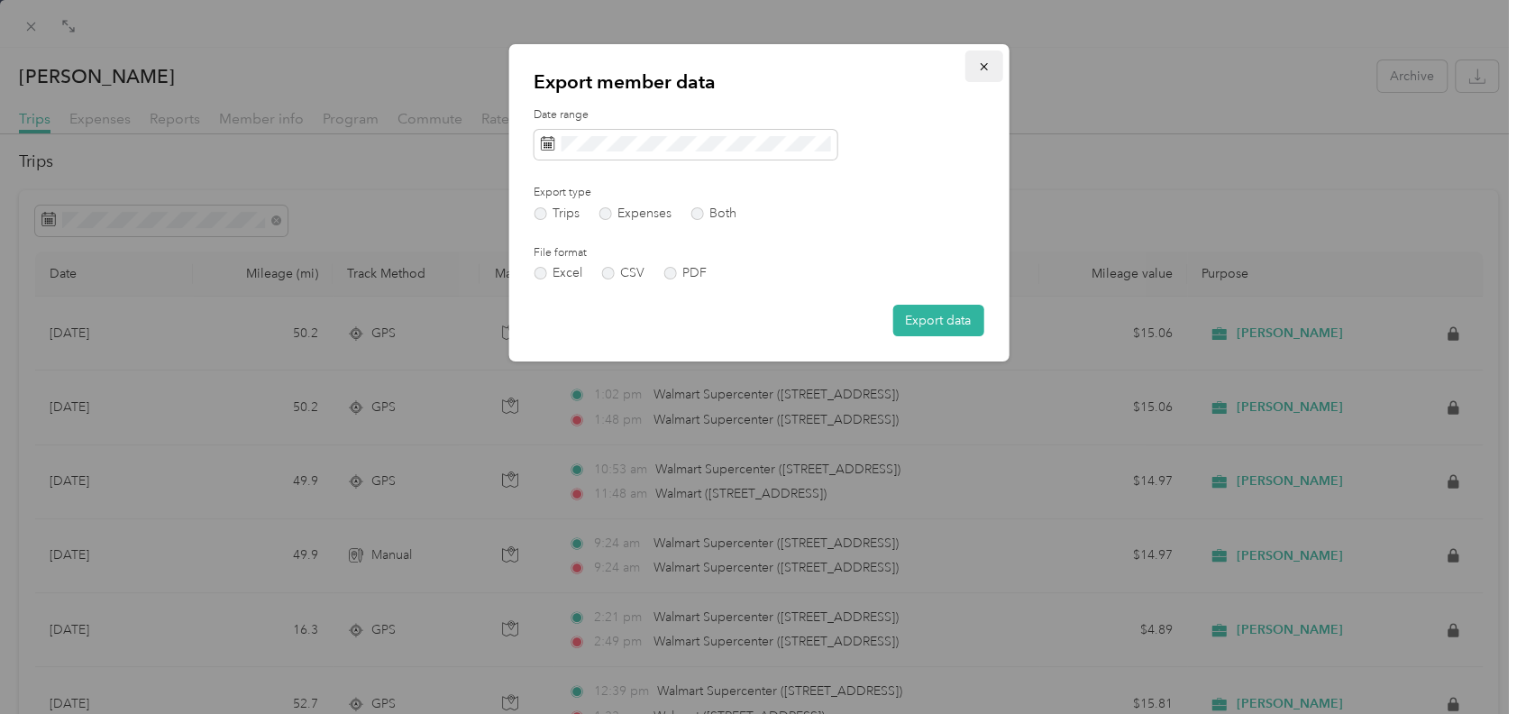
click at [982, 68] on icon "button" at bounding box center [983, 66] width 13 height 13
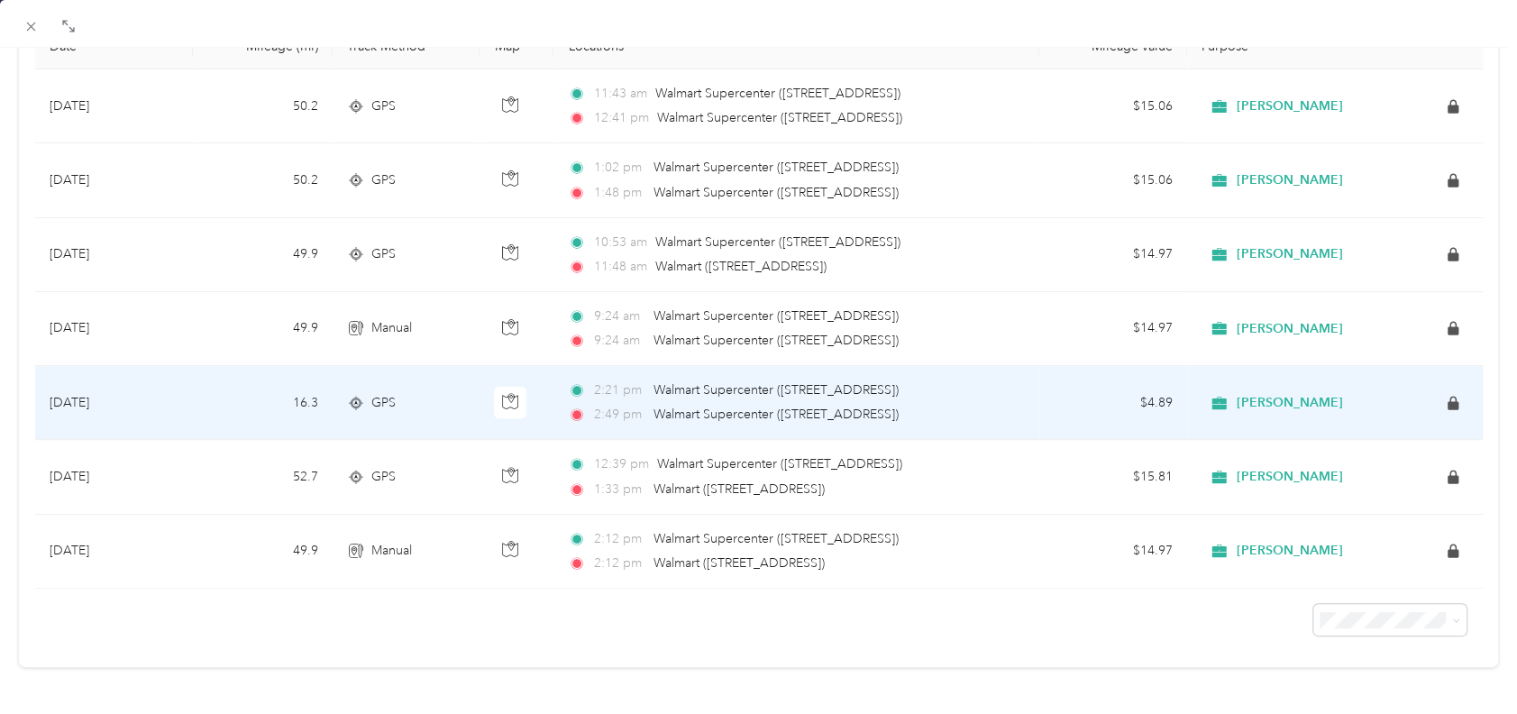
scroll to position [244, 0]
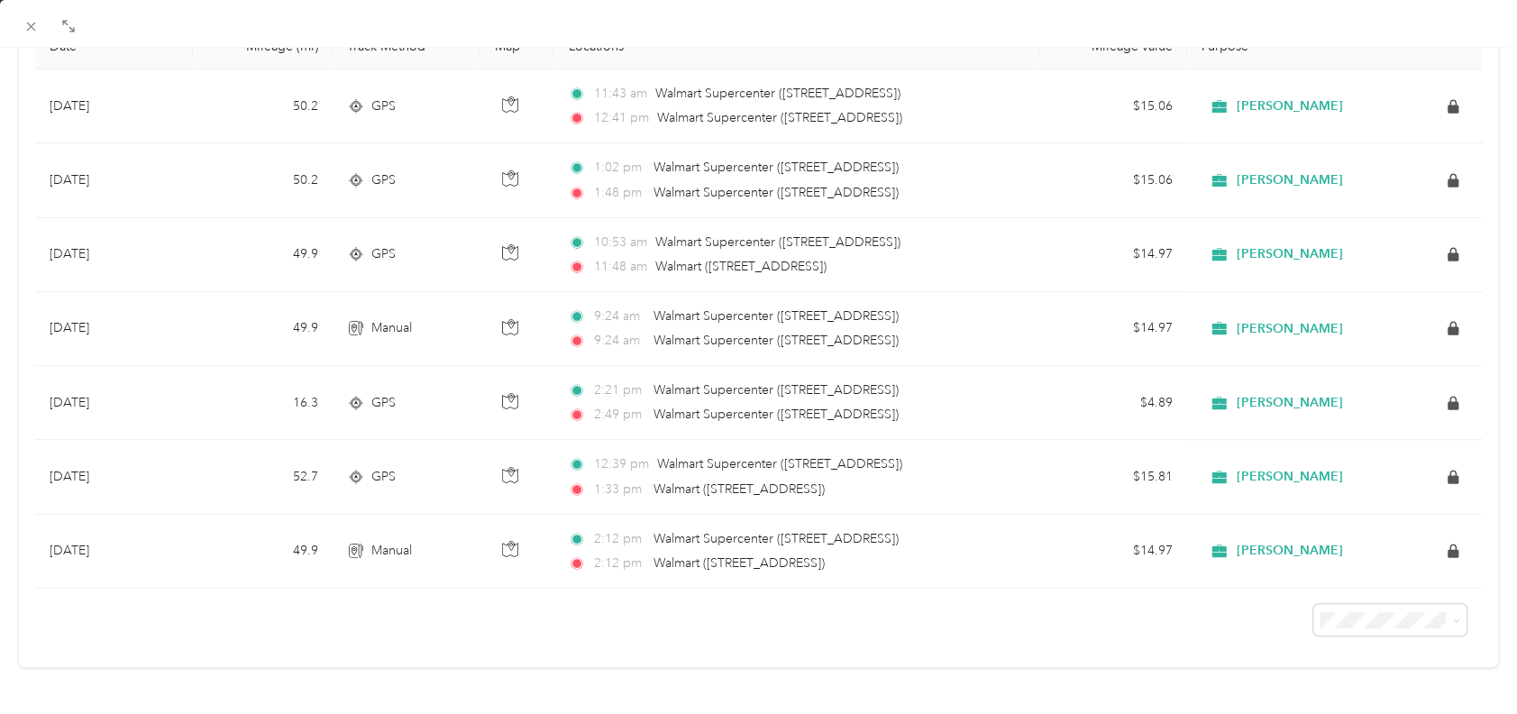
drag, startPoint x: 1319, startPoint y: 590, endPoint x: 1240, endPoint y: 612, distance: 82.2
click at [1240, 612] on div at bounding box center [758, 613] width 1447 height 48
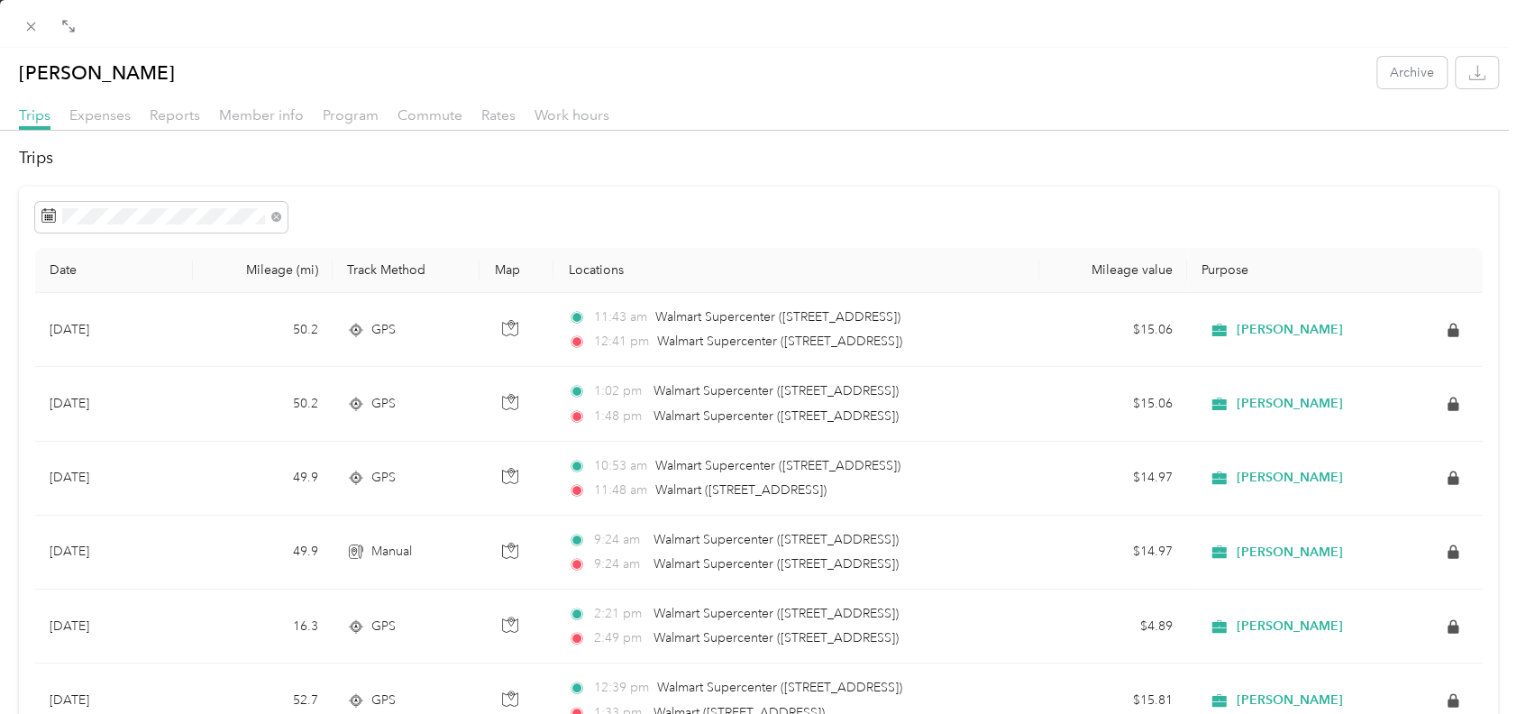
scroll to position [123, 0]
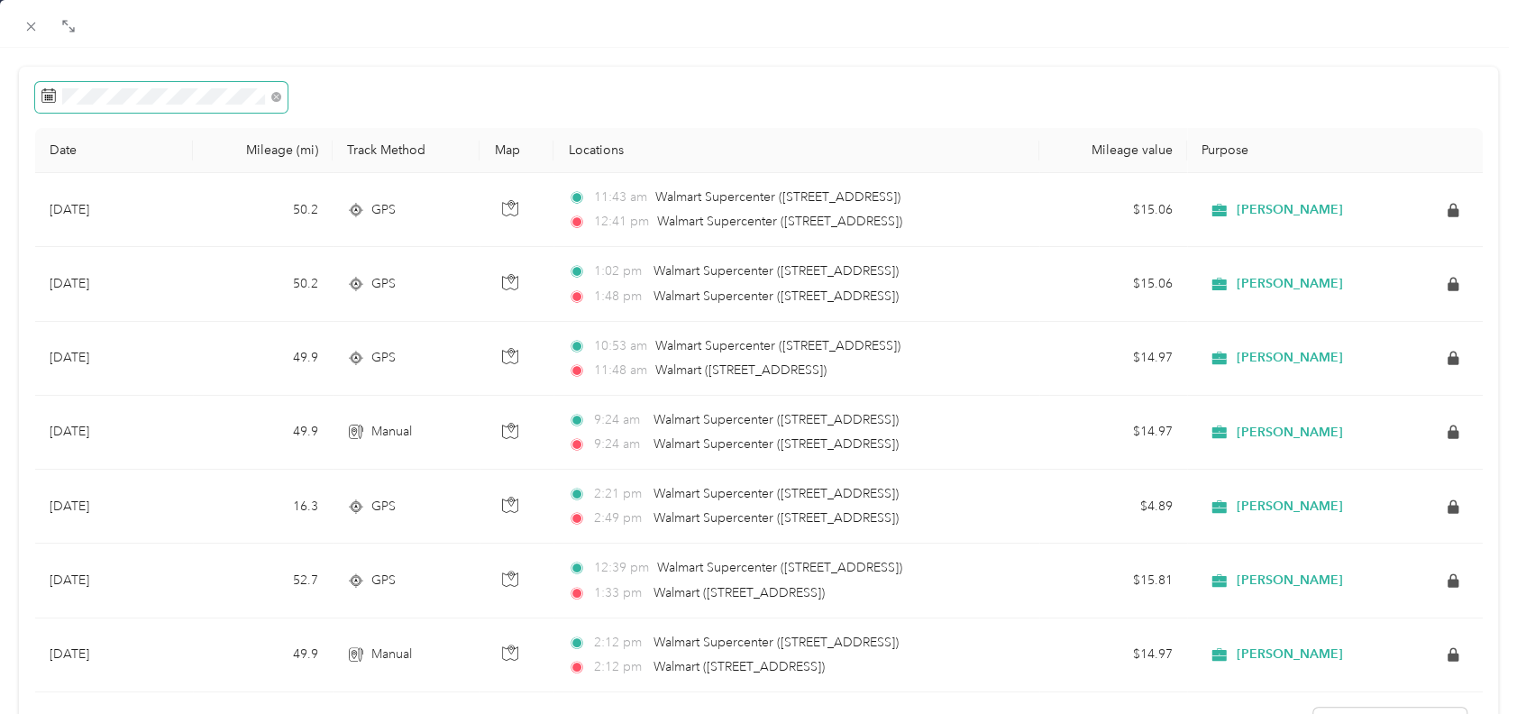
click at [50, 93] on icon at bounding box center [48, 95] width 14 height 14
click at [43, 93] on icon at bounding box center [48, 95] width 14 height 14
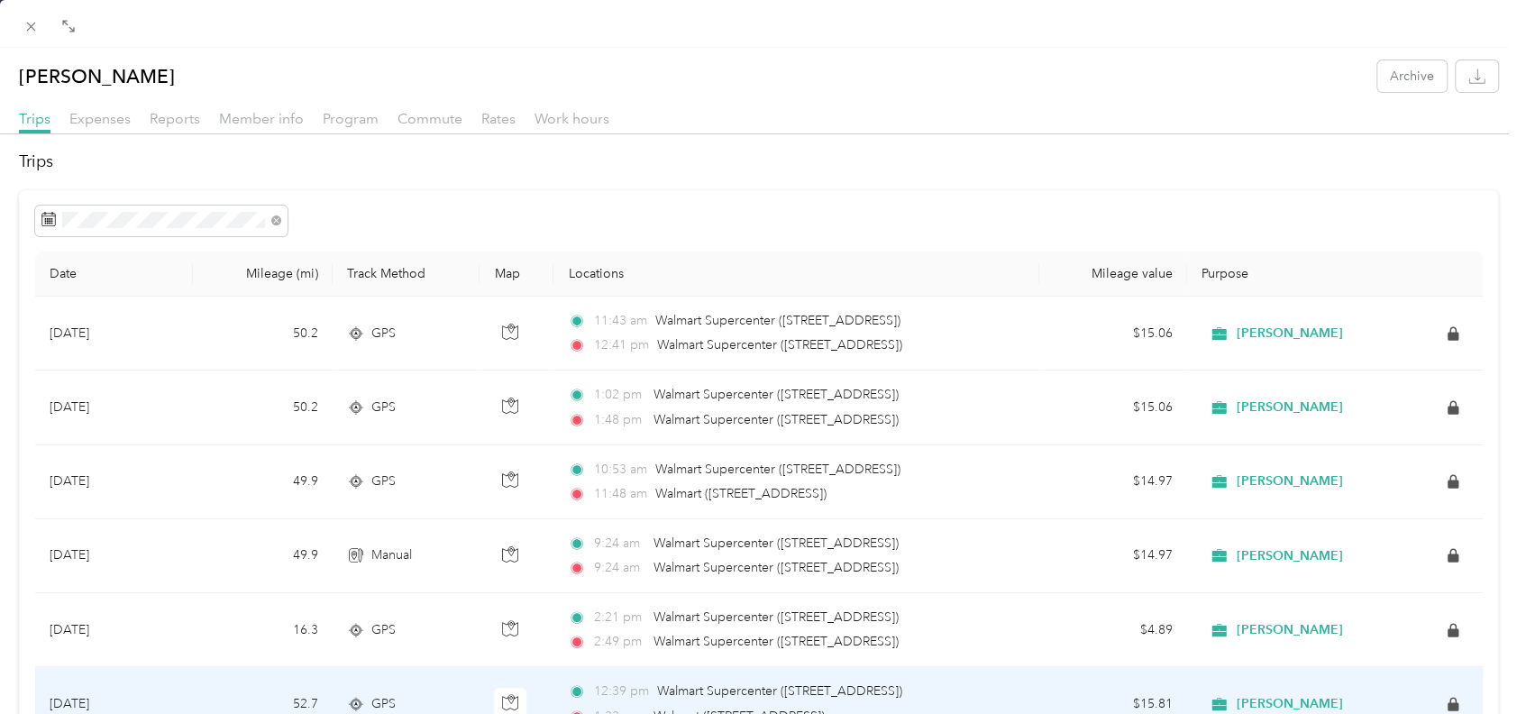
scroll to position [244, 0]
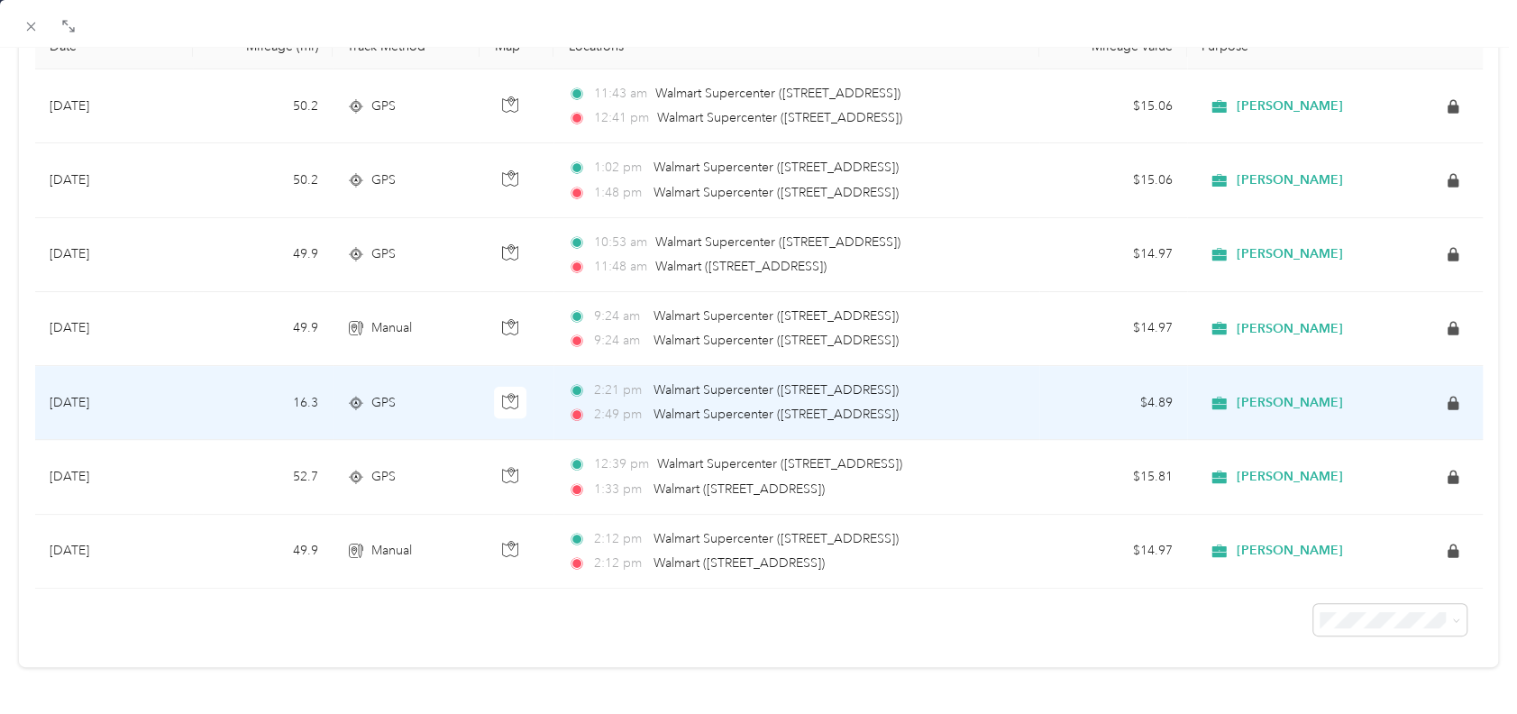
scroll to position [244, 0]
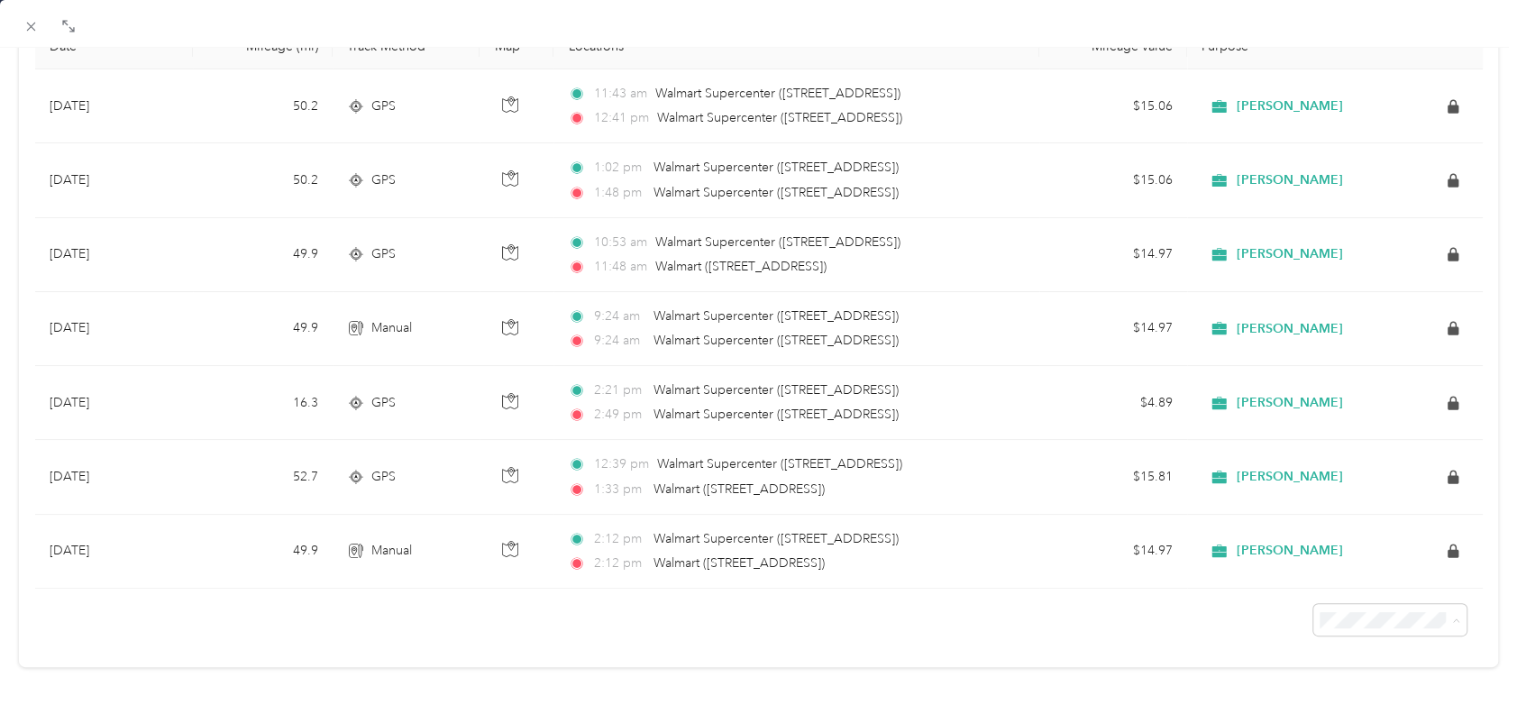
click at [1346, 713] on div "Drag to resize Click to close Christine Knapp Archive Trips Expenses Reports Me…" at bounding box center [754, 714] width 1508 height 0
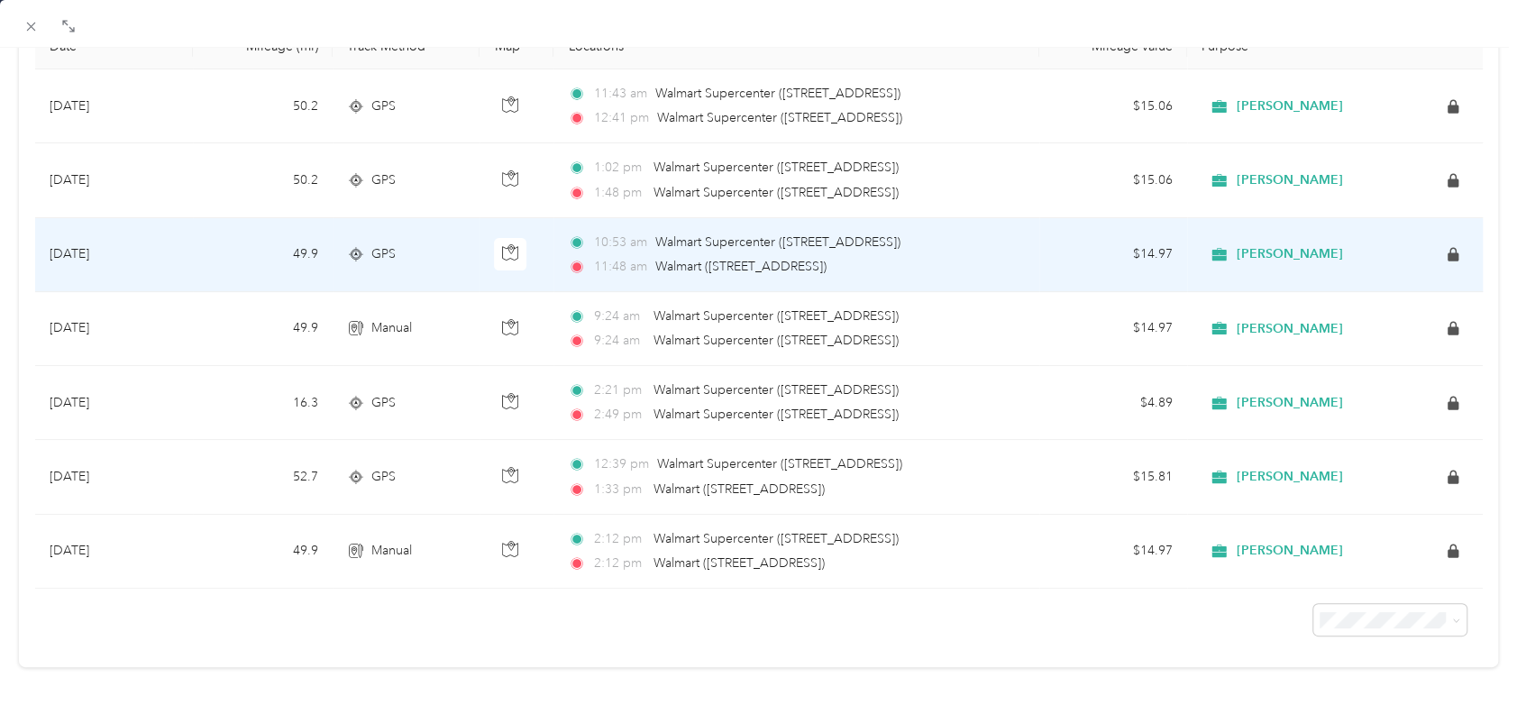
scroll to position [0, 0]
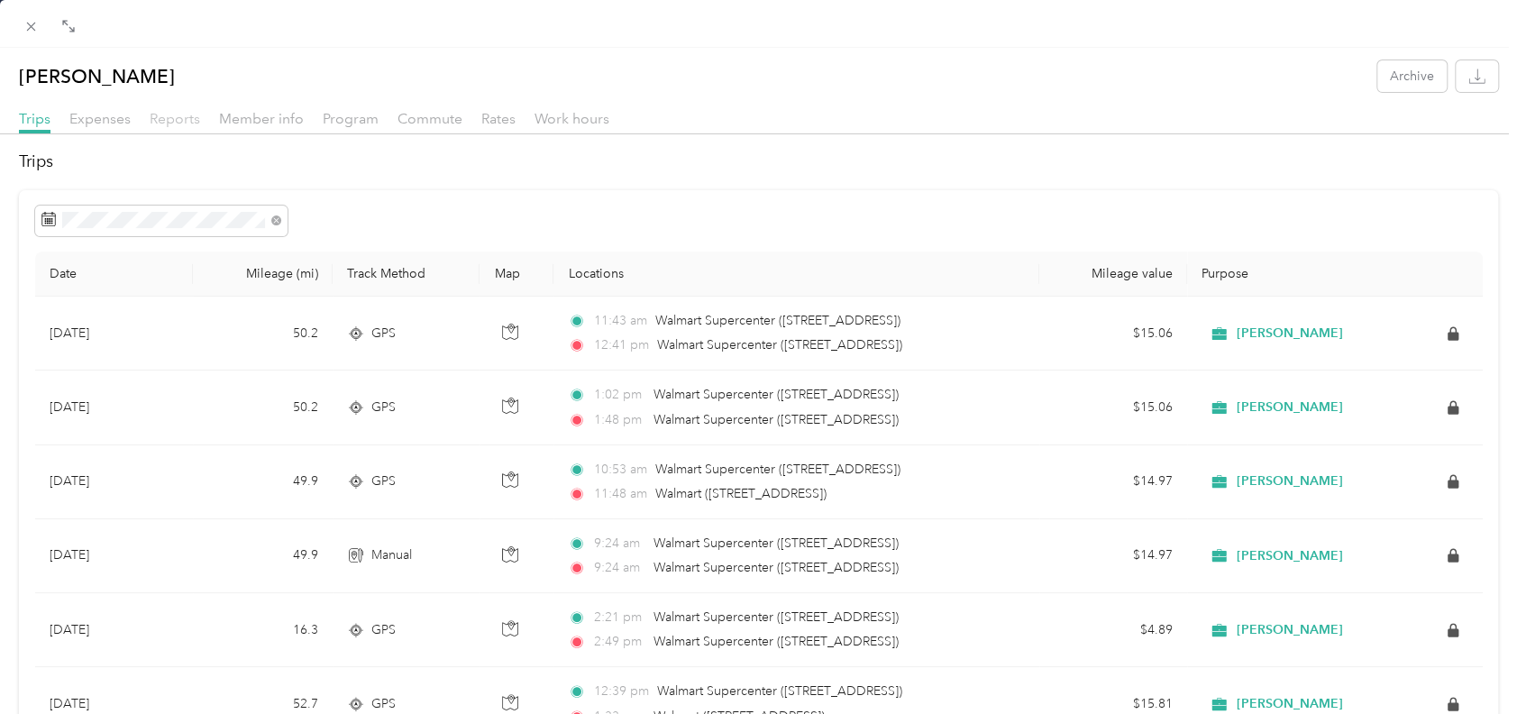
click at [175, 117] on span "Reports" at bounding box center [175, 118] width 50 height 17
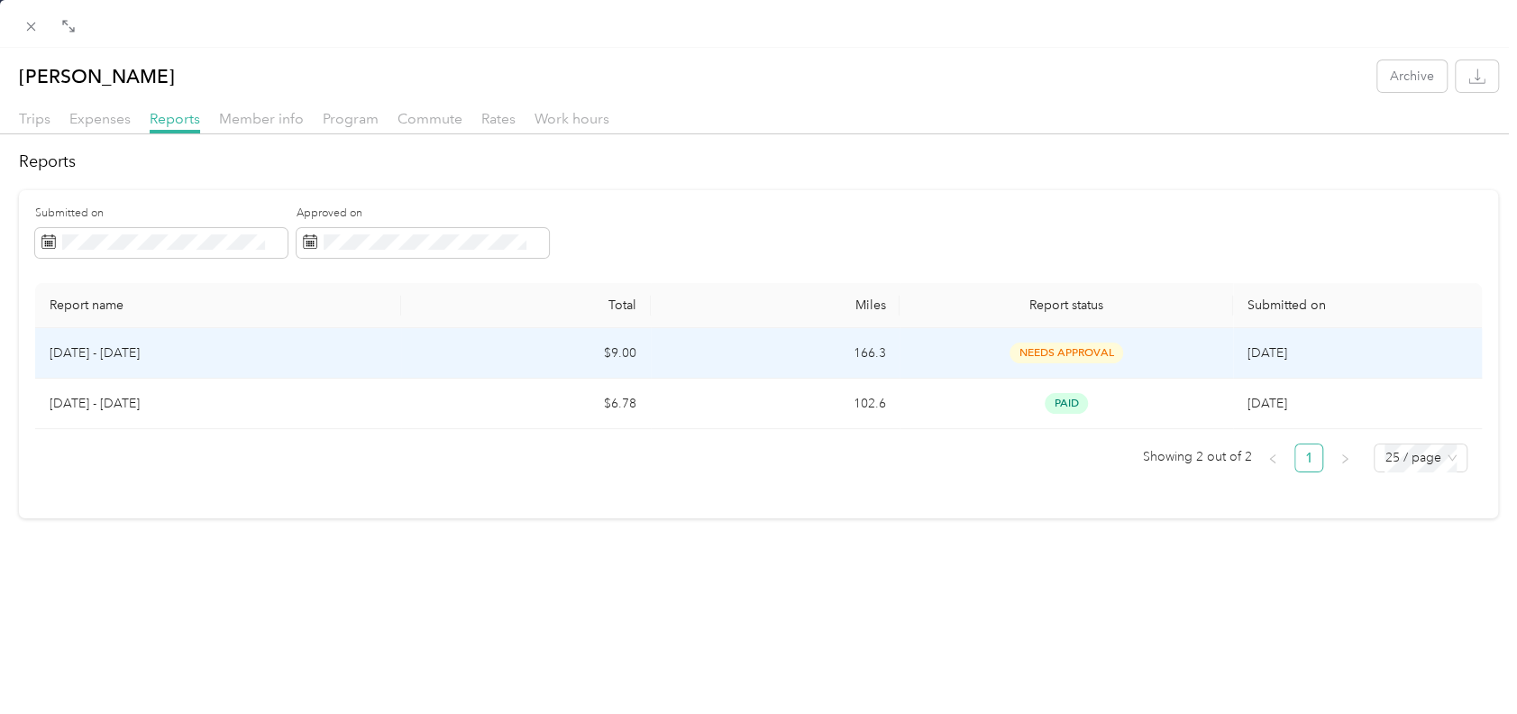
click at [1045, 349] on span "needs approval" at bounding box center [1066, 352] width 114 height 21
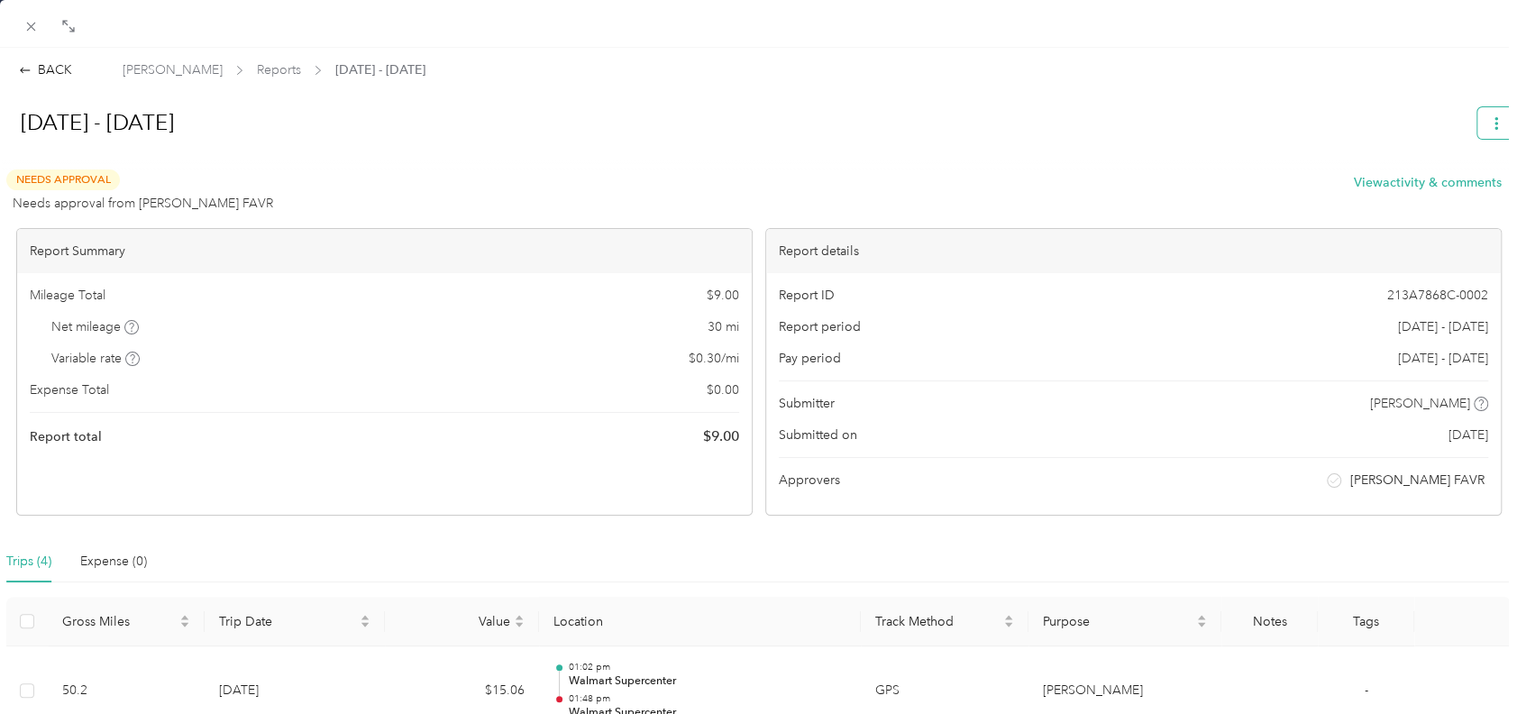
click at [1490, 117] on icon "button" at bounding box center [1496, 123] width 13 height 13
click at [867, 138] on h1 "[DATE] - [DATE]" at bounding box center [733, 122] width 1463 height 43
click at [679, 159] on div at bounding box center [758, 161] width 1513 height 19
click at [50, 70] on div "BACK" at bounding box center [45, 69] width 53 height 19
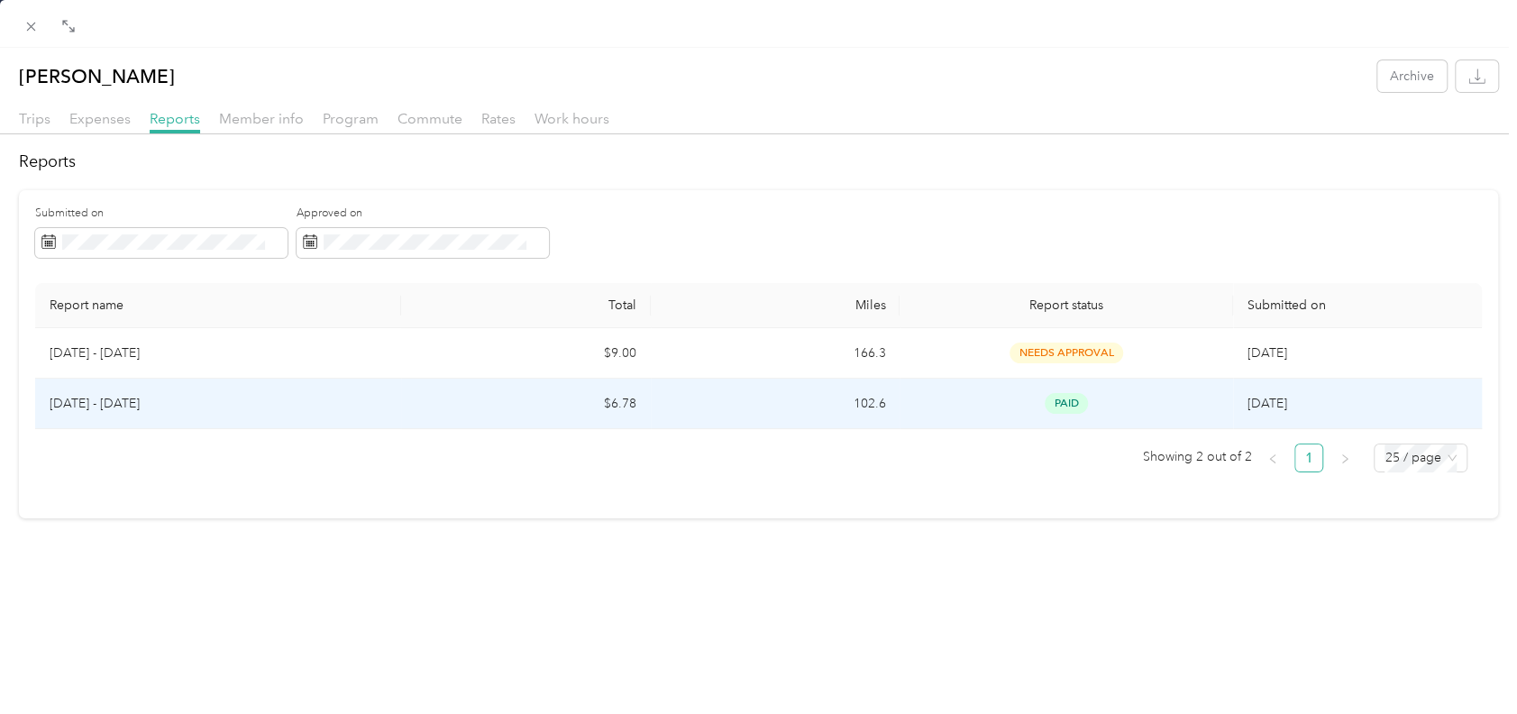
click at [1056, 401] on span "paid" at bounding box center [1066, 403] width 43 height 21
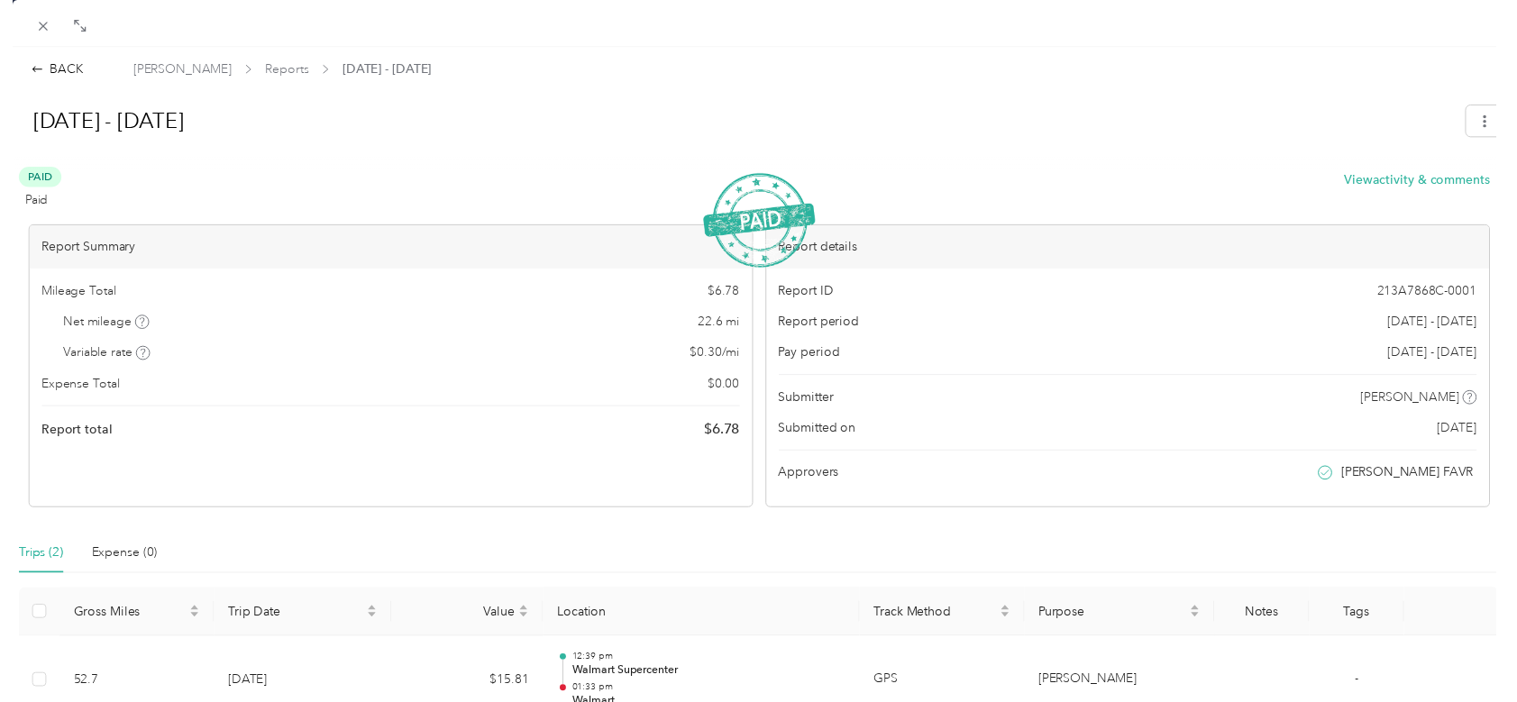
scroll to position [240, 0]
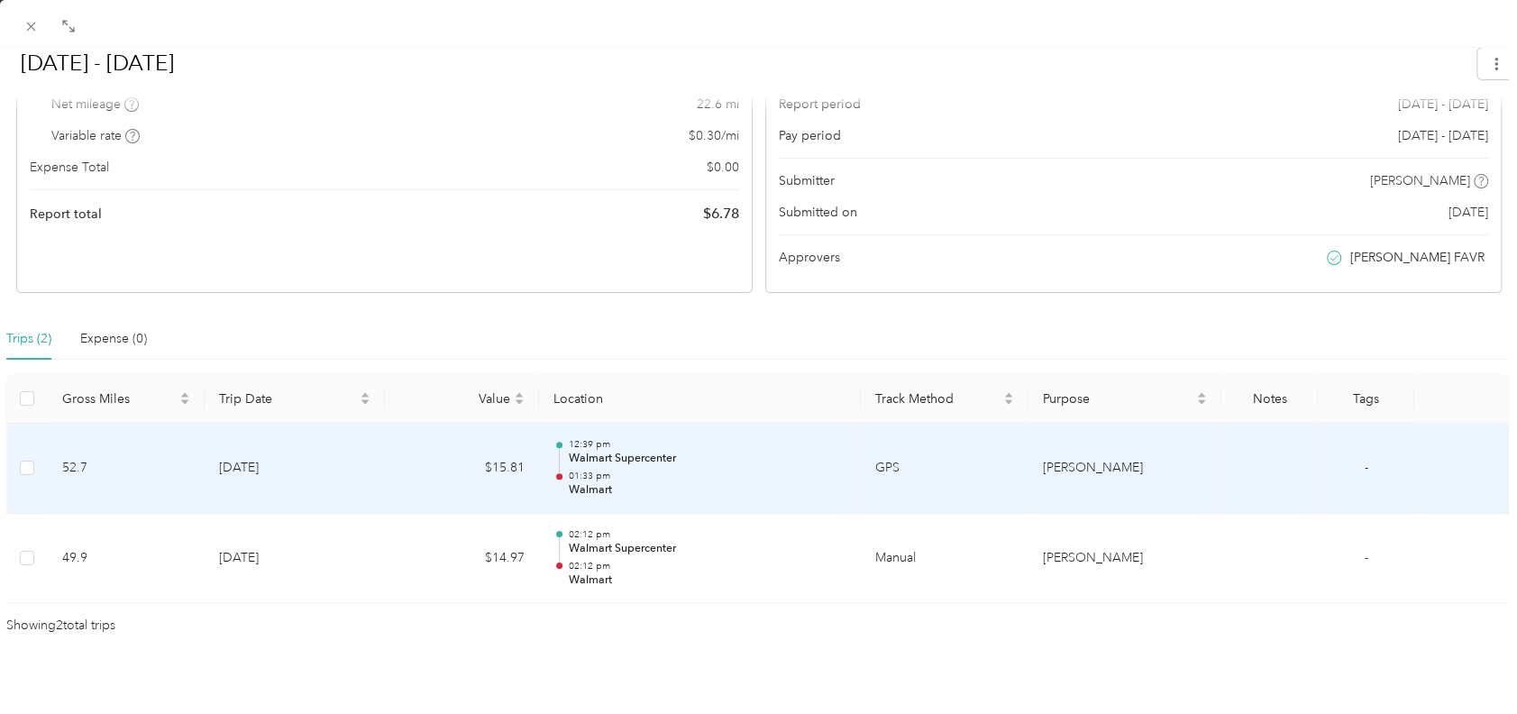
click at [887, 443] on td "GPS" at bounding box center [945, 469] width 168 height 90
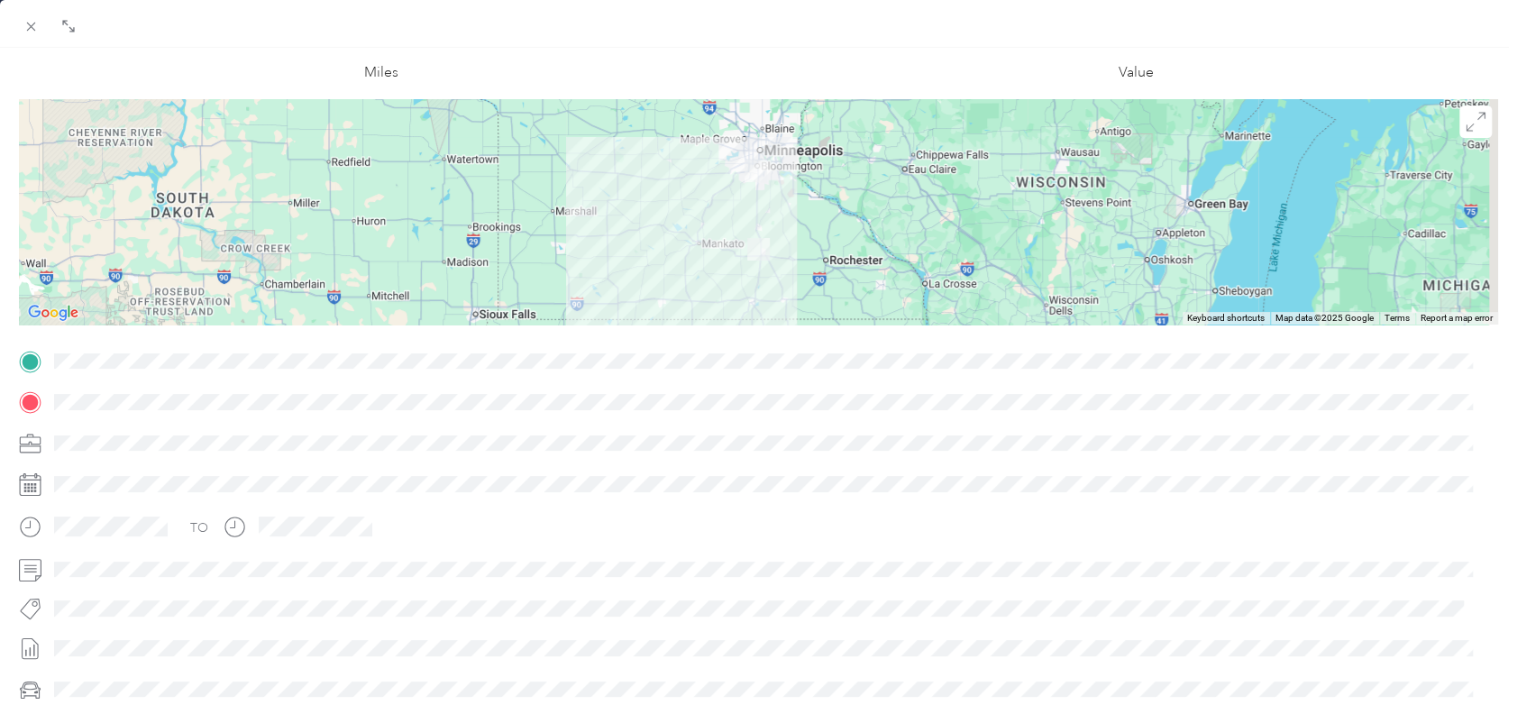
scroll to position [0, 0]
